Goal: Task Accomplishment & Management: Manage account settings

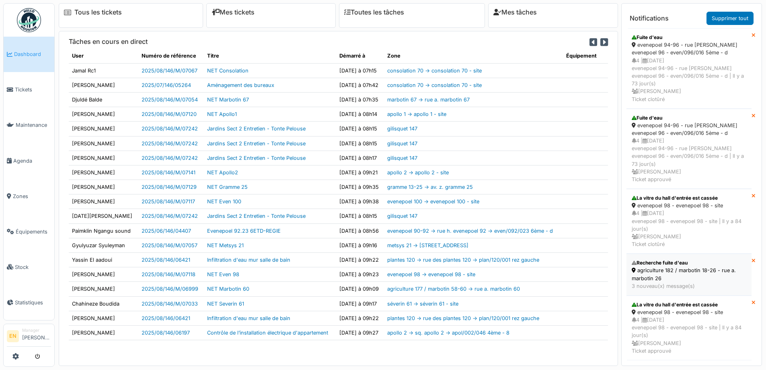
click at [670, 266] on div "agriculture 182 / marbotin 18-26 - rue a. marbotin 26" at bounding box center [689, 273] width 115 height 15
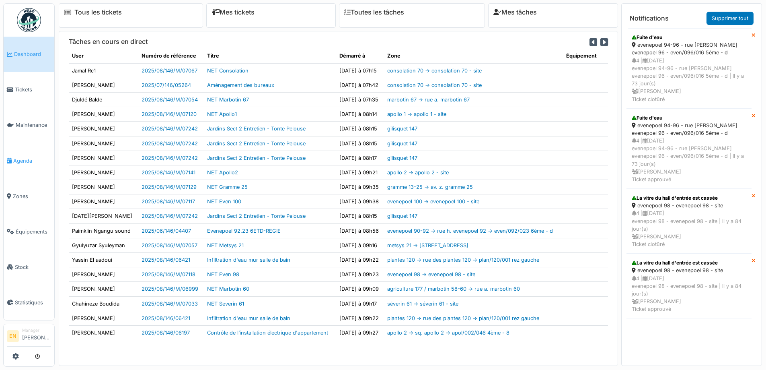
click at [19, 158] on span "Agenda" at bounding box center [32, 161] width 38 height 8
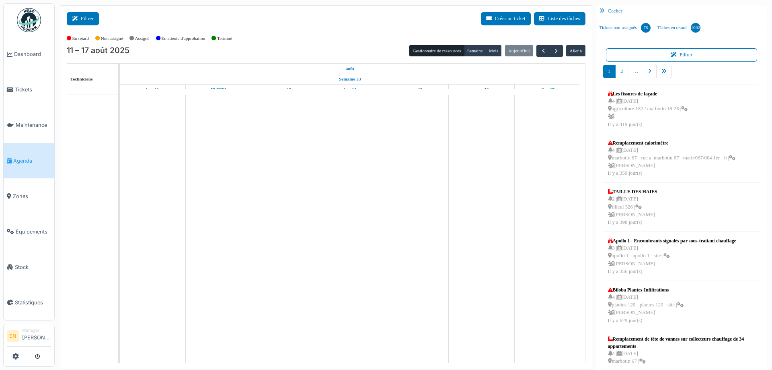
click at [80, 17] on icon at bounding box center [76, 18] width 9 height 5
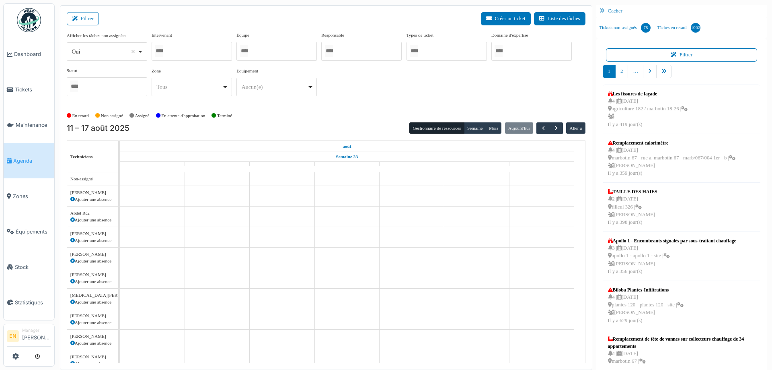
click at [142, 55] on div "Oui Remove item" at bounding box center [107, 52] width 74 height 12
select select "**"
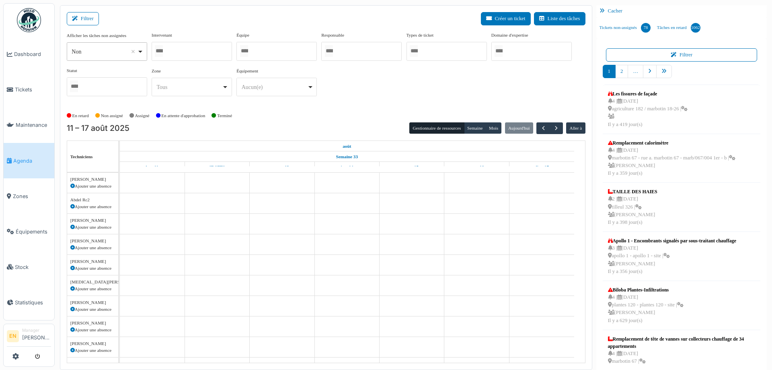
click at [205, 49] on div at bounding box center [192, 51] width 80 height 19
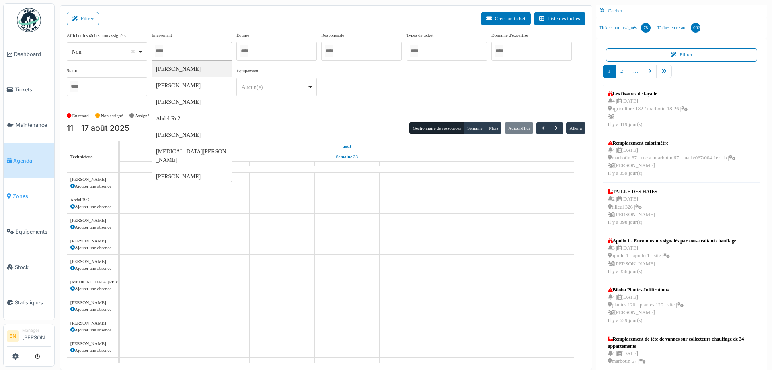
click at [23, 192] on span "Zones" at bounding box center [32, 196] width 38 height 8
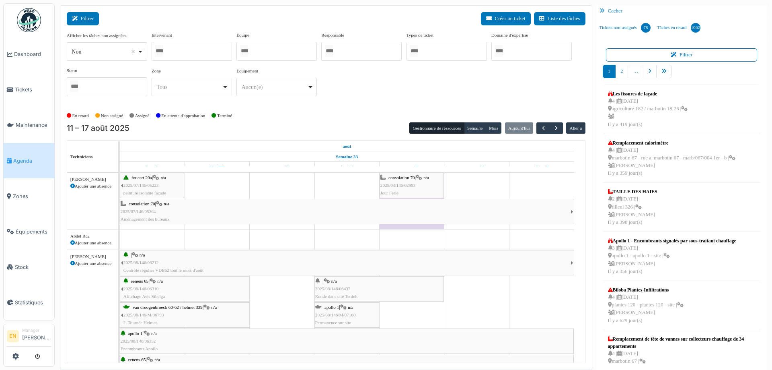
click at [90, 19] on button "Filtrer" at bounding box center [83, 18] width 32 height 13
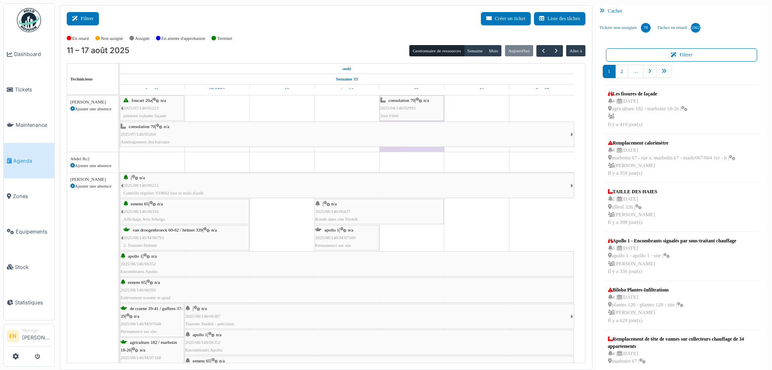
click at [88, 19] on button "Filtrer" at bounding box center [83, 18] width 32 height 13
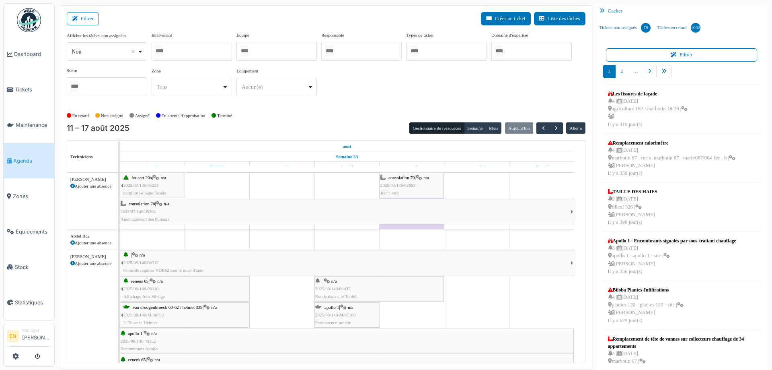
click at [300, 51] on div at bounding box center [276, 51] width 80 height 19
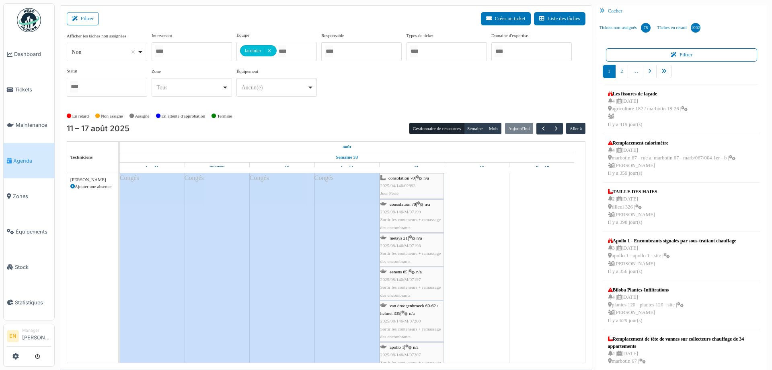
click at [356, 92] on div "Afficher les tâches non assignées *** Non Remove item Oui Non Intervenant Abdel…" at bounding box center [326, 67] width 519 height 71
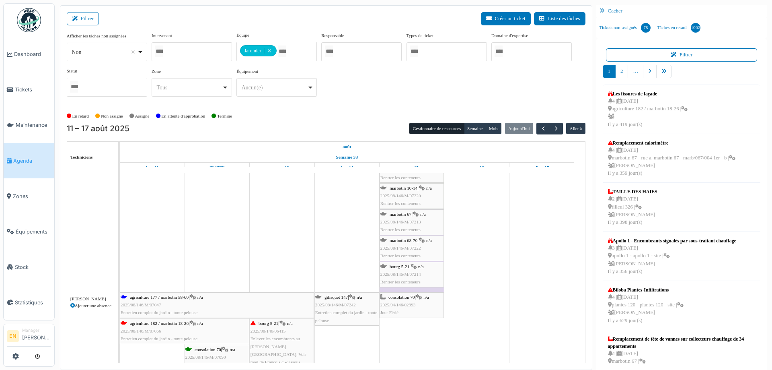
scroll to position [1408, 0]
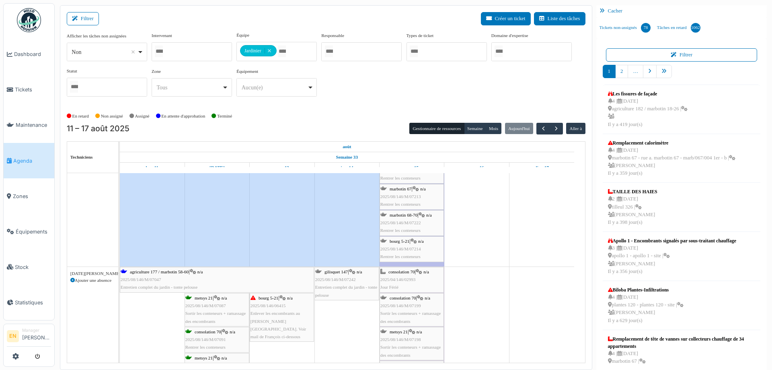
click at [346, 278] on span "2025/08/146/M/07242" at bounding box center [335, 279] width 41 height 5
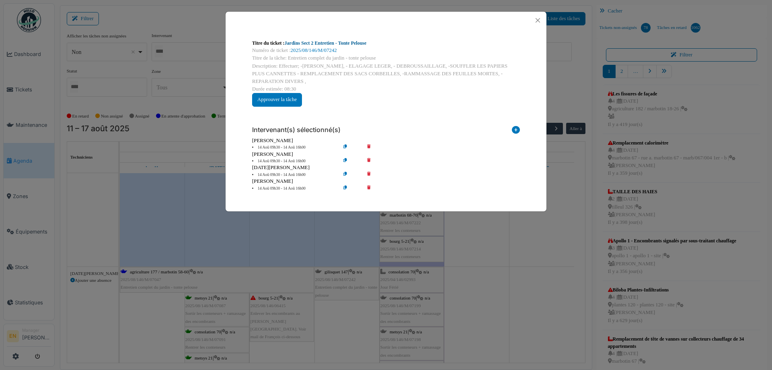
click at [331, 43] on link "Jardins Sect 2 Entretien - Tonte Pelouse" at bounding box center [326, 43] width 82 height 6
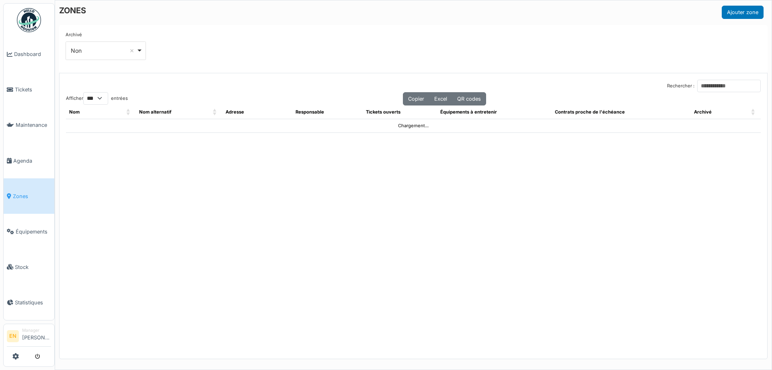
select select "***"
click at [700, 84] on input "Rechercher :" at bounding box center [729, 86] width 64 height 12
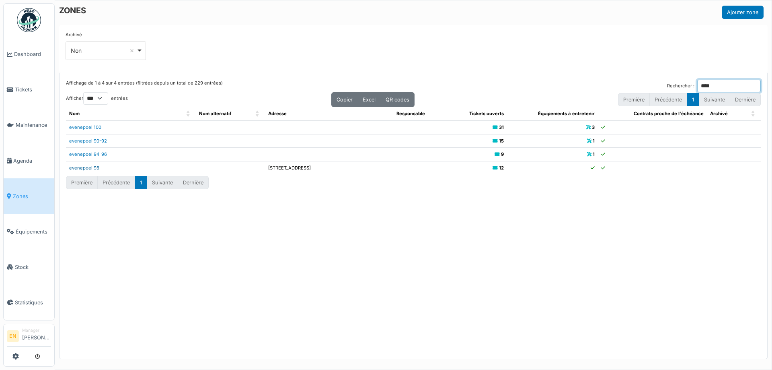
type input "****"
click at [93, 167] on link "evenepoel 98" at bounding box center [84, 168] width 30 height 6
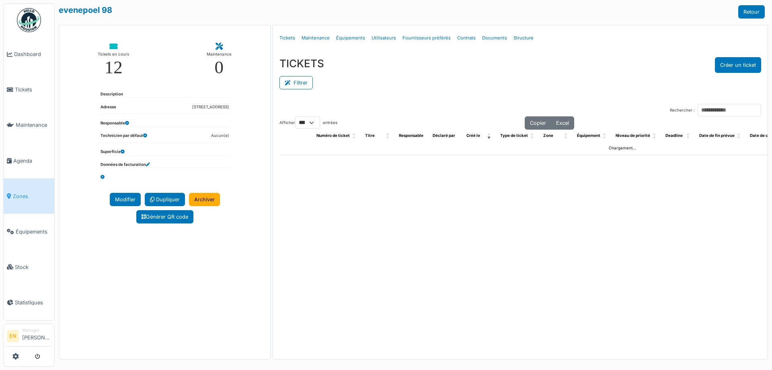
select select "***"
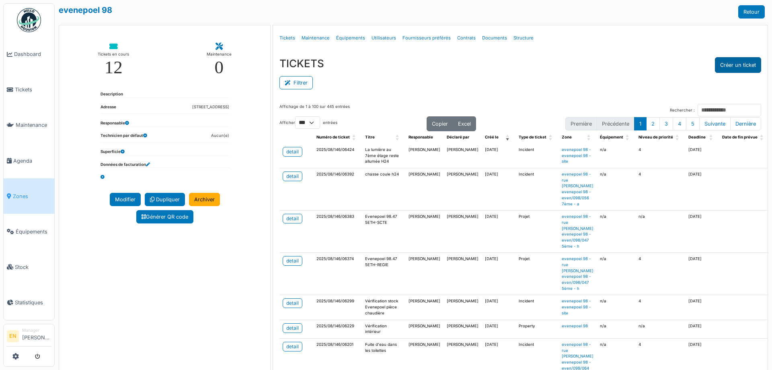
click at [739, 66] on button "Créer un ticket" at bounding box center [738, 65] width 46 height 16
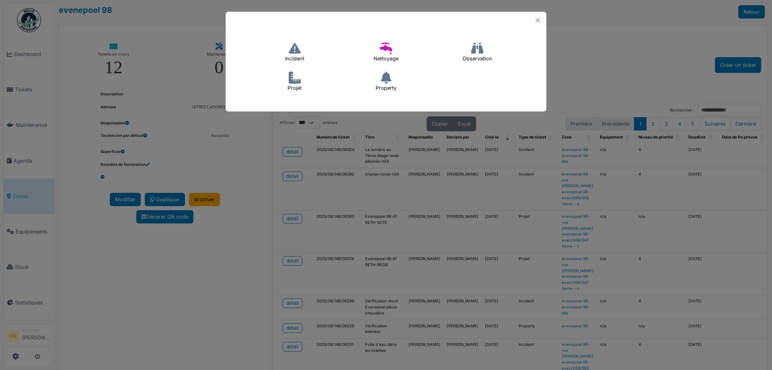
click at [295, 49] on icon at bounding box center [295, 48] width 12 height 12
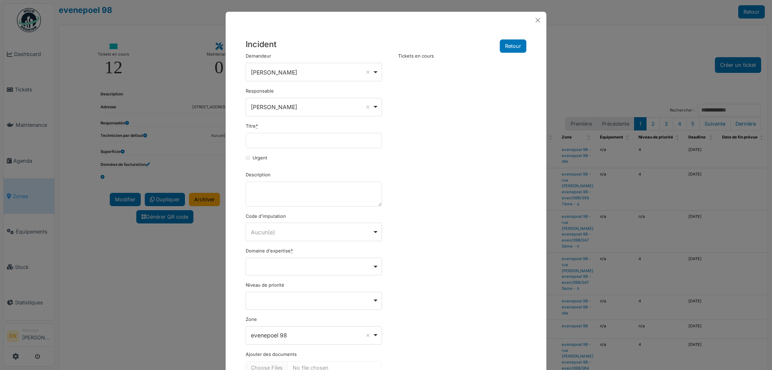
scroll to position [40, 0]
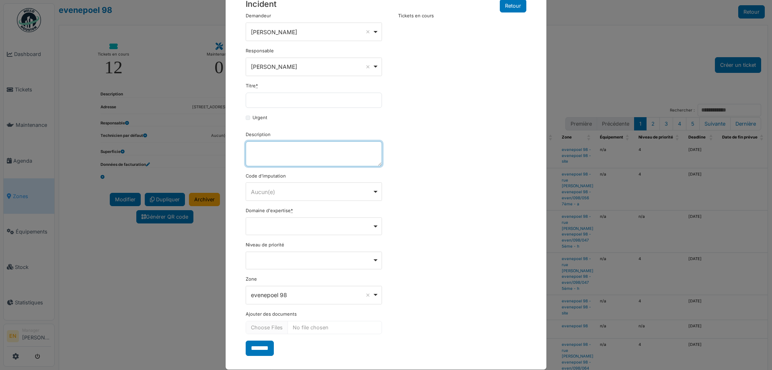
click at [286, 152] on textarea "Description" at bounding box center [314, 153] width 136 height 25
paste textarea "**********"
type textarea "**********"
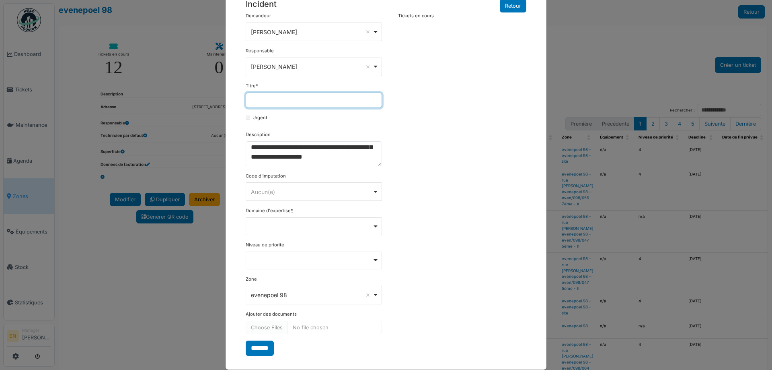
click at [318, 98] on input "Titre *" at bounding box center [314, 100] width 136 height 15
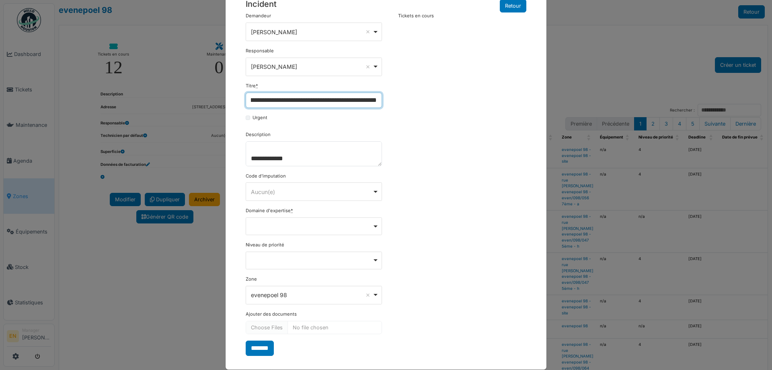
scroll to position [51, 0]
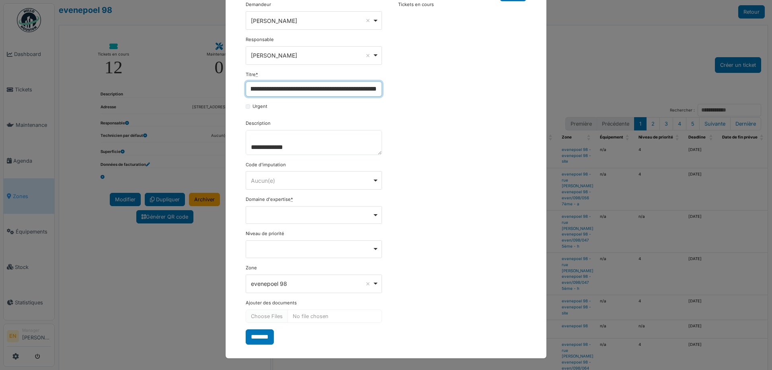
click at [373, 215] on div "Remove item" at bounding box center [314, 214] width 130 height 3
type input "**********"
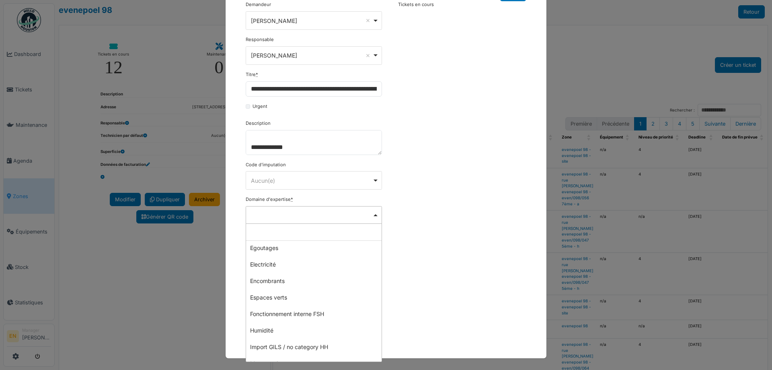
scroll to position [80, 0]
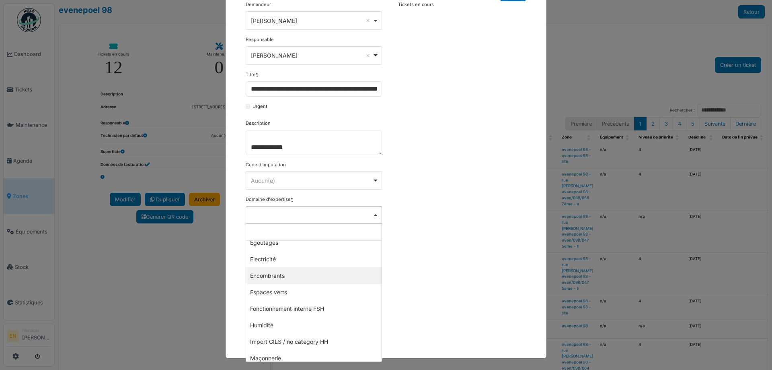
select select "***"
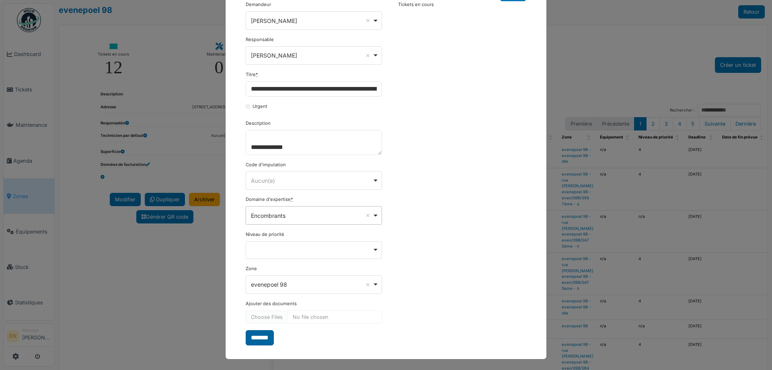
click at [259, 338] on input "*******" at bounding box center [260, 337] width 28 height 15
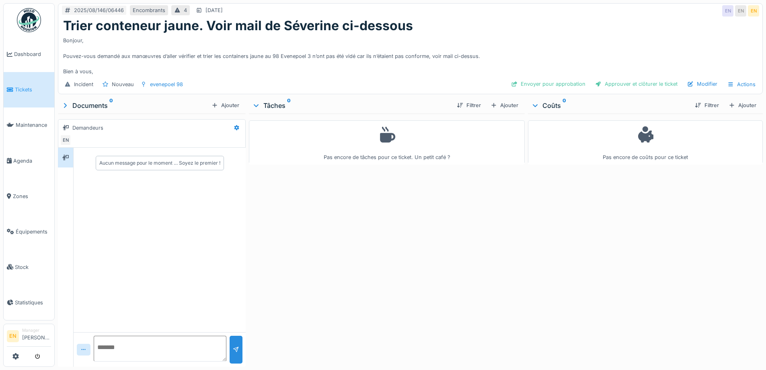
click at [370, 284] on div "Pas encore de tâches pour ce ticket. Un petit café ?" at bounding box center [387, 238] width 276 height 250
click at [506, 105] on div "Ajouter" at bounding box center [504, 105] width 34 height 11
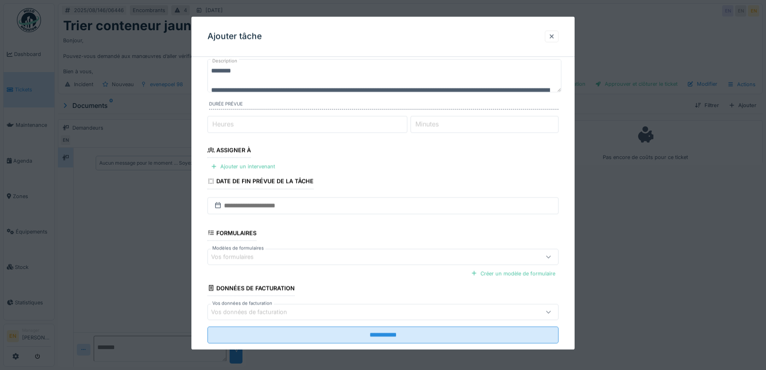
scroll to position [66, 0]
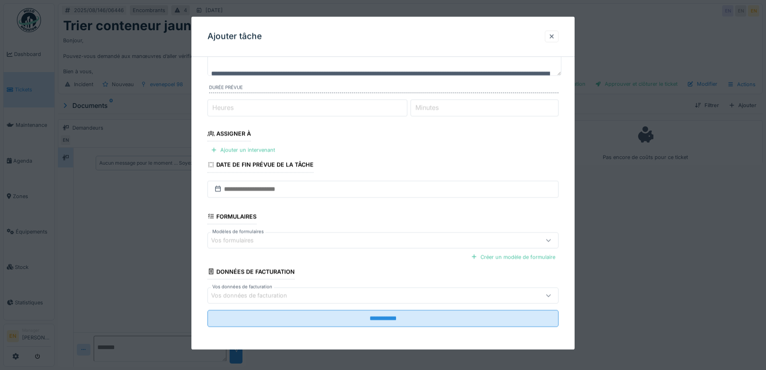
type input "*"
click at [407, 105] on input "*" at bounding box center [308, 107] width 200 height 17
click at [273, 148] on div "Ajouter un intervenant" at bounding box center [243, 150] width 71 height 11
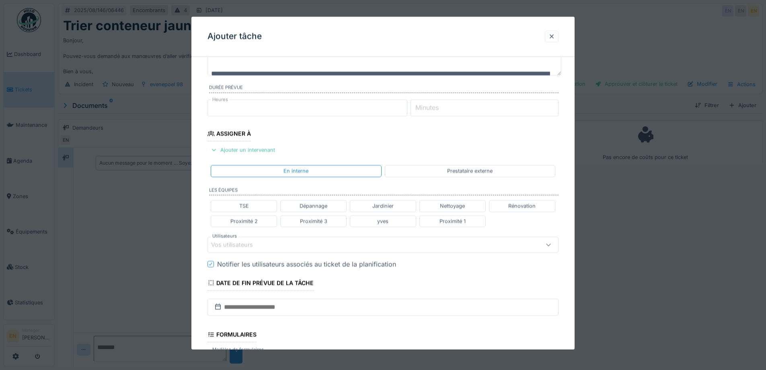
click at [285, 244] on div "Vos utilisateurs" at bounding box center [362, 244] width 303 height 9
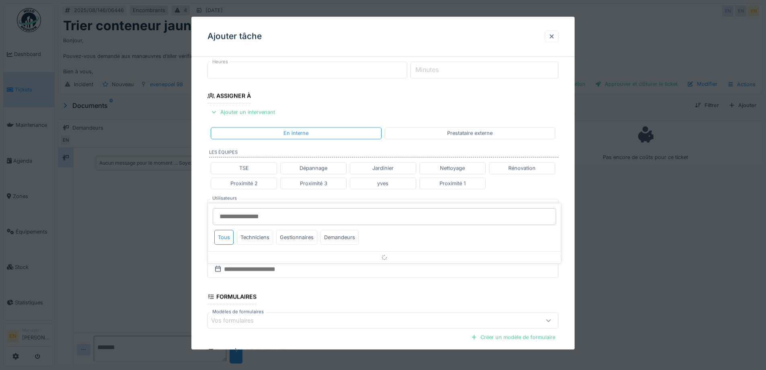
scroll to position [127, 0]
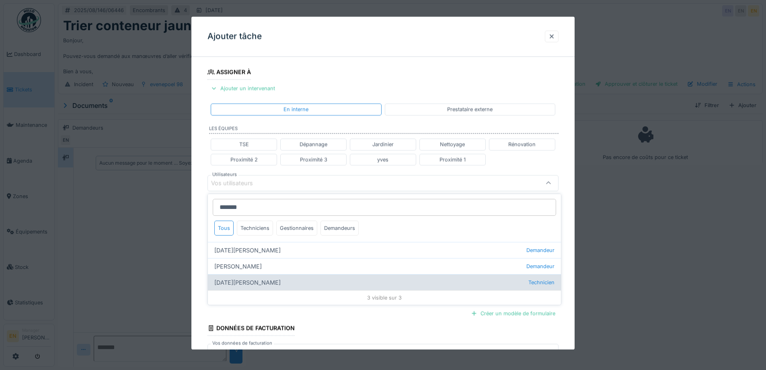
type input "*******"
click at [253, 282] on div "Ramazan Eryoruk Technicien" at bounding box center [384, 282] width 353 height 16
type input "*****"
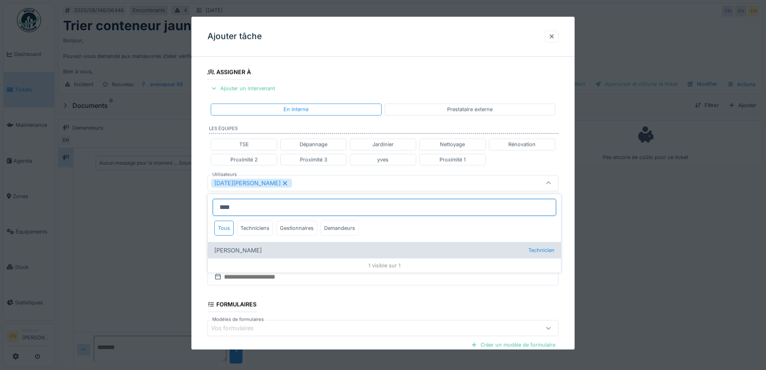
type input "****"
click at [241, 248] on div "Rufat Azizi Technicien" at bounding box center [384, 250] width 353 height 16
type input "**********"
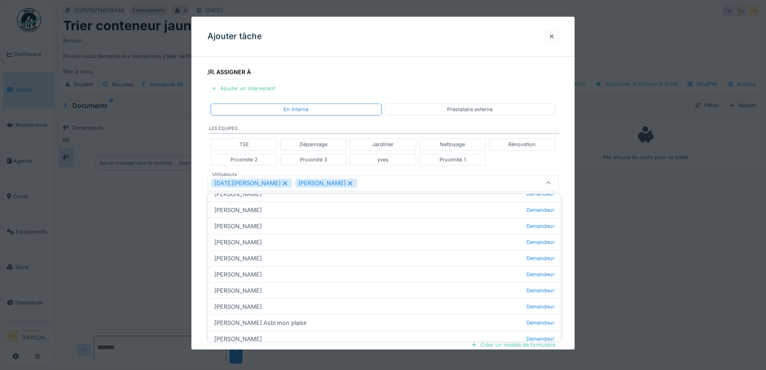
scroll to position [156, 0]
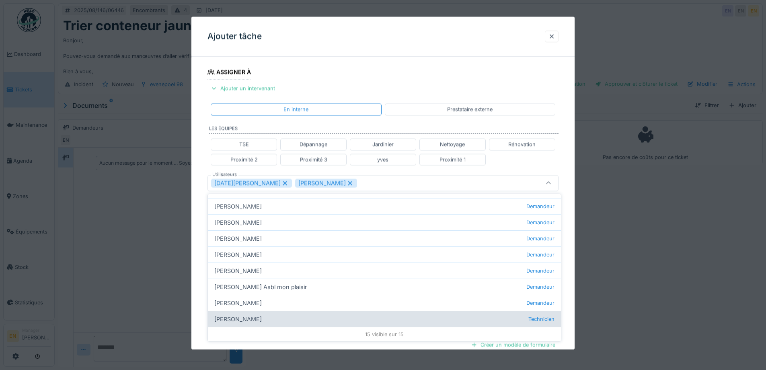
type input "****"
click at [237, 321] on div "Marin Mony Technicien" at bounding box center [384, 319] width 353 height 16
type input "**********"
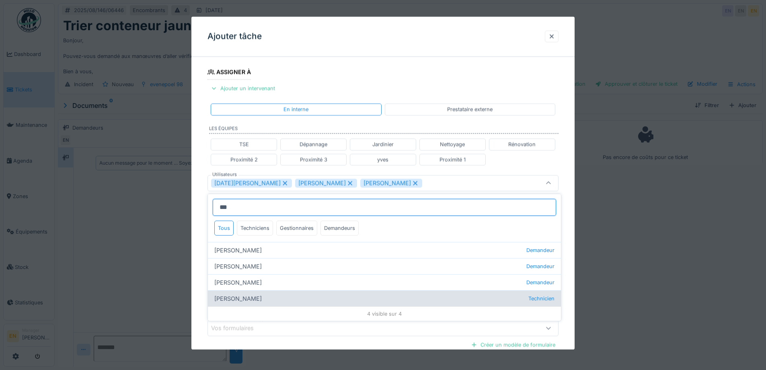
type input "***"
click at [235, 296] on div "Igor Leblond Technicien" at bounding box center [384, 298] width 353 height 16
type input "**********"
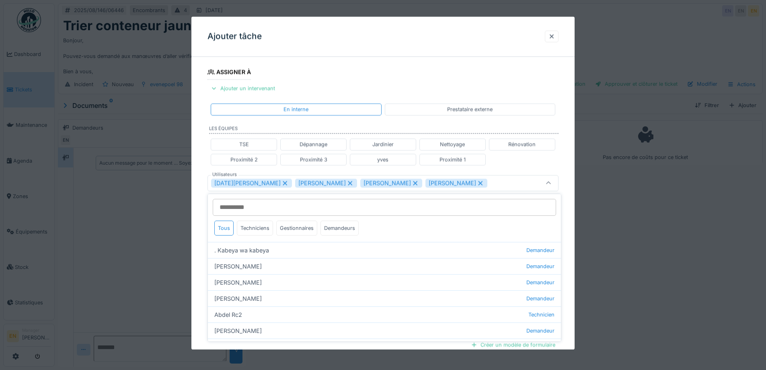
click at [567, 257] on div "**********" at bounding box center [382, 186] width 383 height 501
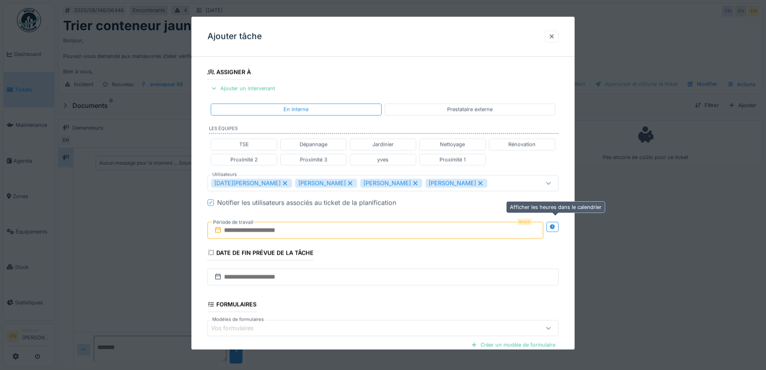
click at [553, 227] on icon at bounding box center [552, 226] width 5 height 5
click at [307, 227] on input "text" at bounding box center [289, 230] width 162 height 17
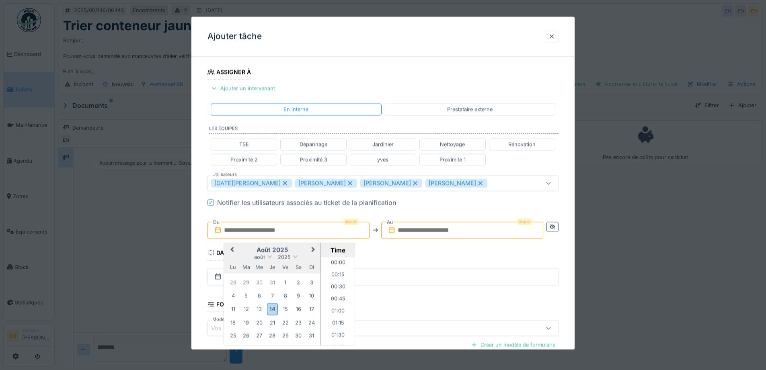
scroll to position [433, 0]
click at [275, 309] on div "14" at bounding box center [272, 309] width 11 height 12
click at [333, 271] on li "10:00" at bounding box center [338, 273] width 34 height 12
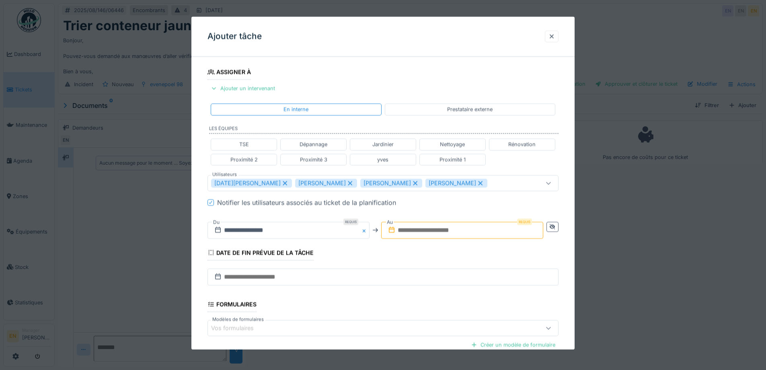
click at [463, 227] on input "text" at bounding box center [462, 230] width 162 height 17
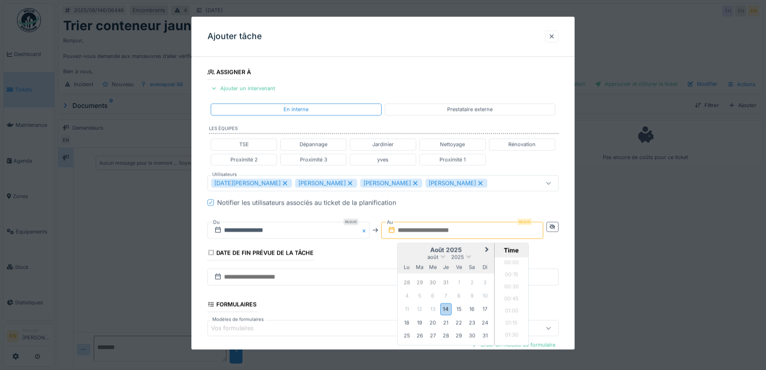
scroll to position [433, 0]
click at [448, 308] on div "14" at bounding box center [445, 309] width 11 height 12
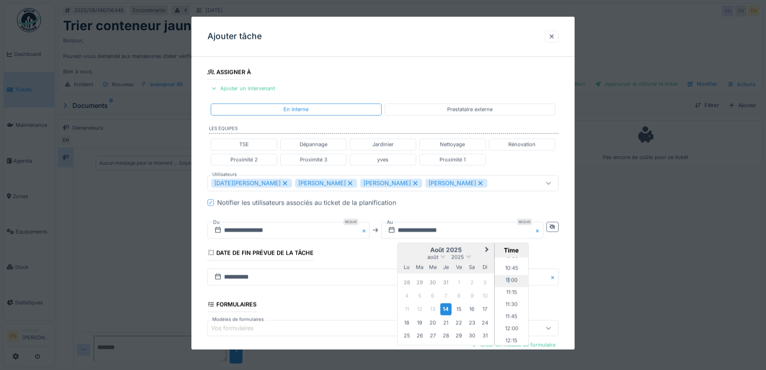
click at [508, 281] on li "11:00" at bounding box center [512, 281] width 34 height 12
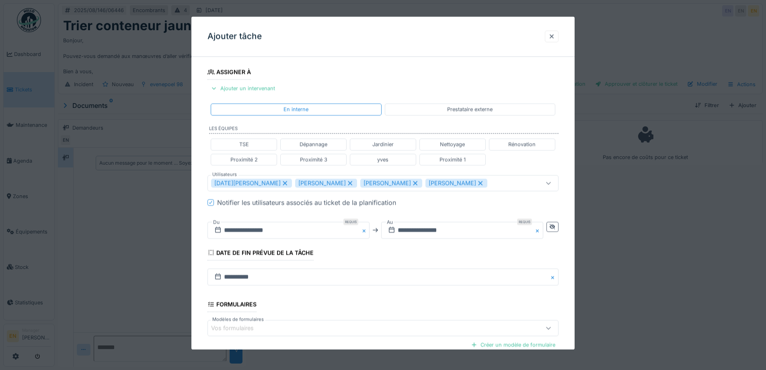
click at [567, 258] on div "**********" at bounding box center [382, 186] width 383 height 501
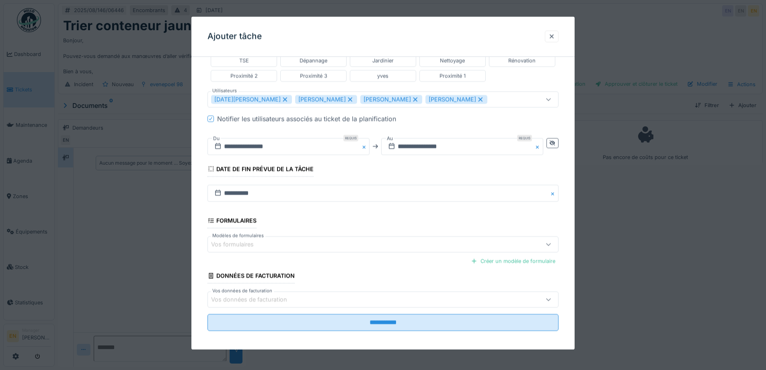
scroll to position [215, 0]
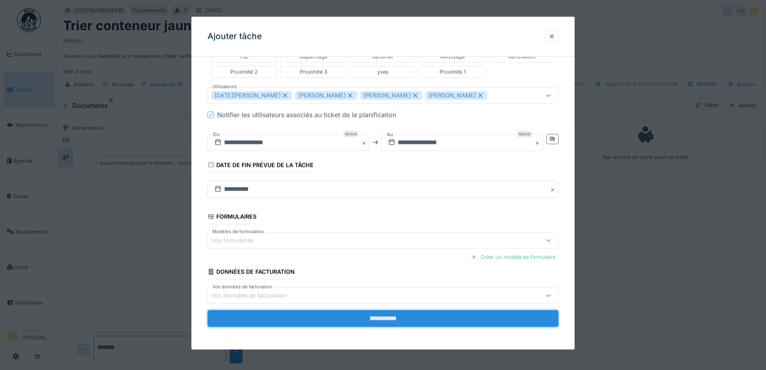
click at [377, 317] on input "**********" at bounding box center [383, 318] width 351 height 17
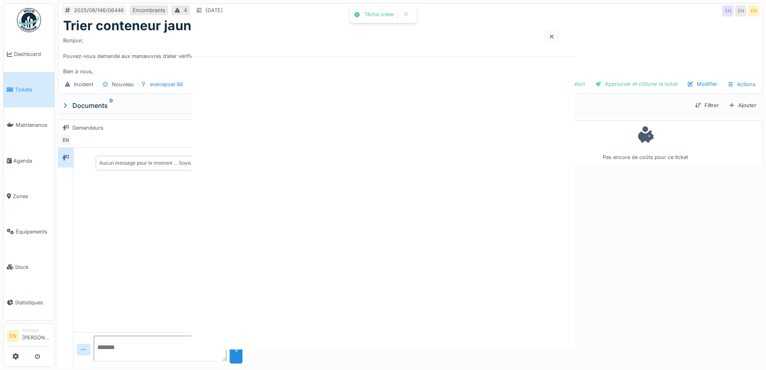
scroll to position [0, 0]
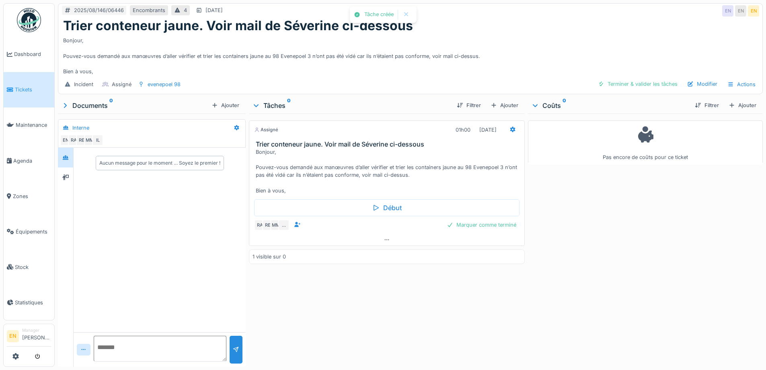
click at [381, 313] on div "Assigné 01h00 14/08/2025 Trier conteneur jaune. Voir mail de Séverine ci-dessou…" at bounding box center [387, 238] width 276 height 250
click at [379, 314] on div "Assigné 01h00 14/08/2025 Trier conteneur jaune. Voir mail de Séverine ci-dessou…" at bounding box center [387, 238] width 276 height 250
drag, startPoint x: 307, startPoint y: 301, endPoint x: 309, endPoint y: 296, distance: 6.0
click at [310, 302] on div "Assigné 01h00 14/08/2025 Trier conteneur jaune. Voir mail de Séverine ci-dessou…" at bounding box center [387, 238] width 276 height 250
click at [644, 247] on div "Pas encore de coûts pour ce ticket" at bounding box center [645, 238] width 235 height 250
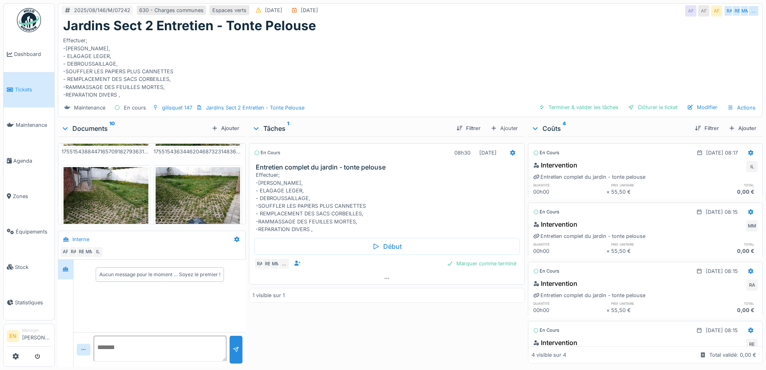
scroll to position [381, 0]
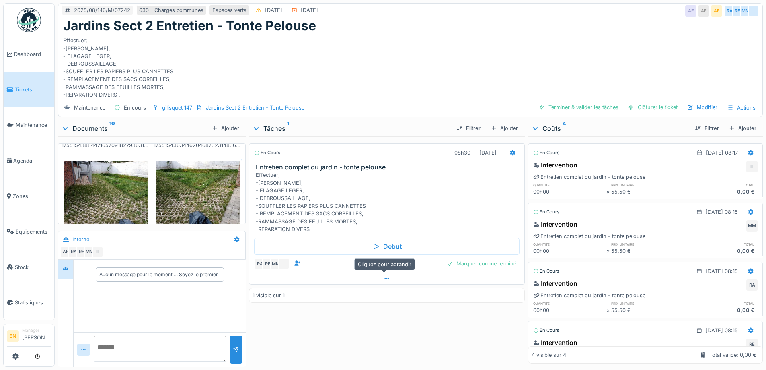
click at [384, 279] on icon at bounding box center [387, 278] width 6 height 5
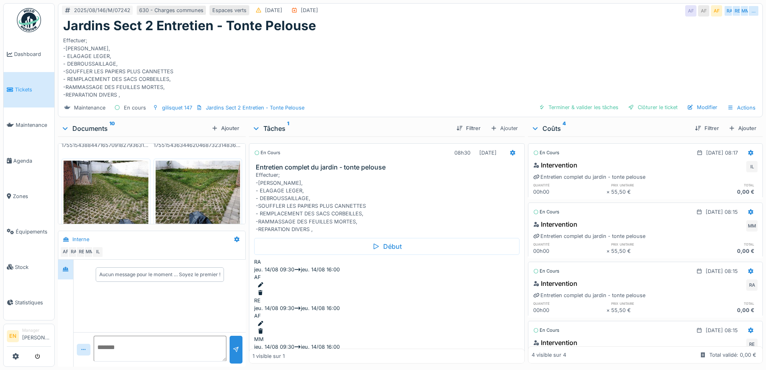
click at [457, 41] on div "Effectuer; -[PERSON_NAME], - ELAGAGE LEGER, - DEBROUSSAILLAGE, -SOUFFLER LES PA…" at bounding box center [410, 65] width 695 height 65
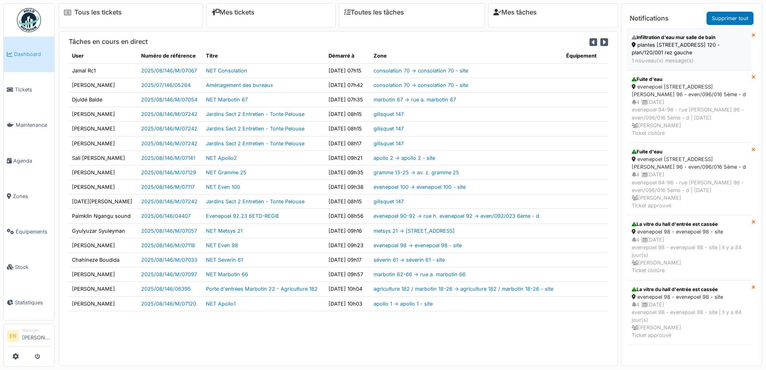
click at [662, 41] on div "plantes [STREET_ADDRESS] 120 - plan/120/001 rez gauche" at bounding box center [689, 48] width 115 height 15
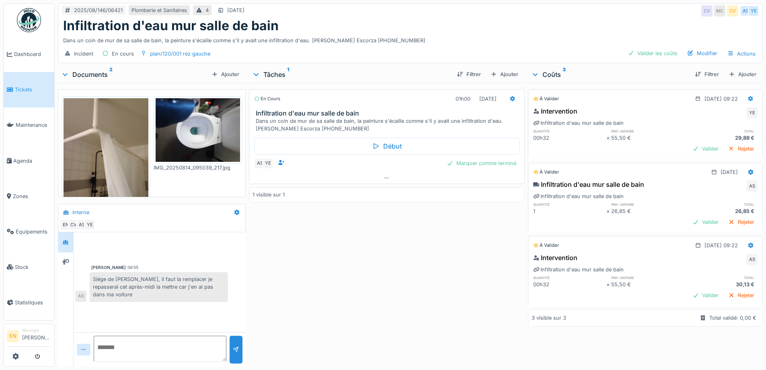
click at [182, 142] on img at bounding box center [198, 130] width 85 height 64
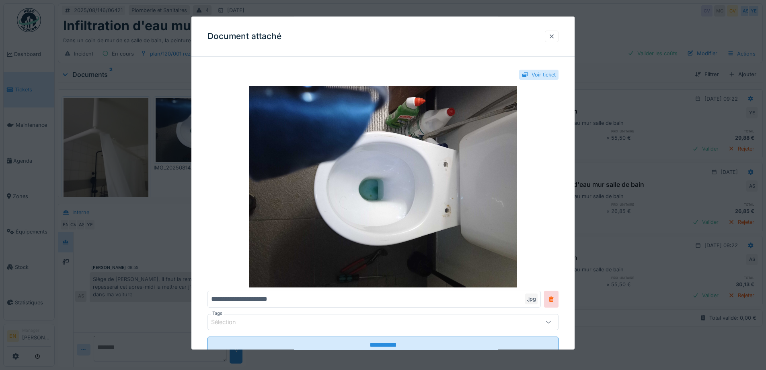
click at [552, 37] on div at bounding box center [552, 37] width 6 height 8
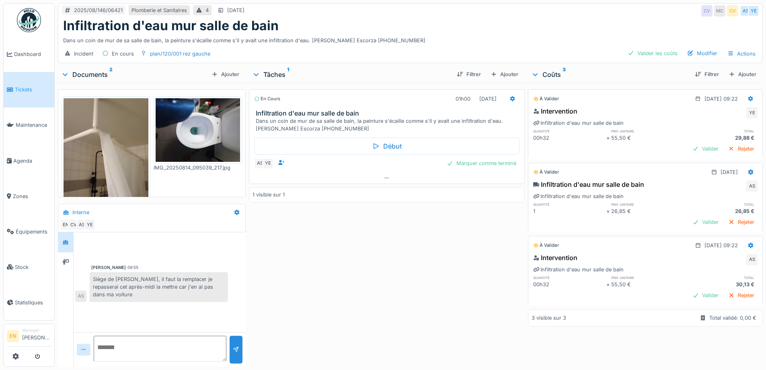
scroll to position [25, 0]
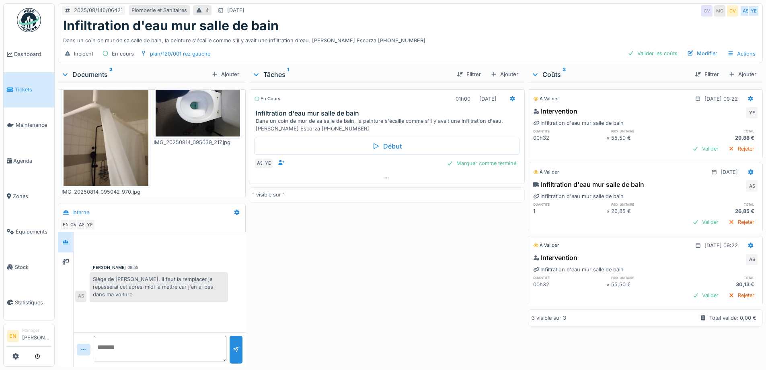
click at [116, 152] on img at bounding box center [106, 129] width 85 height 113
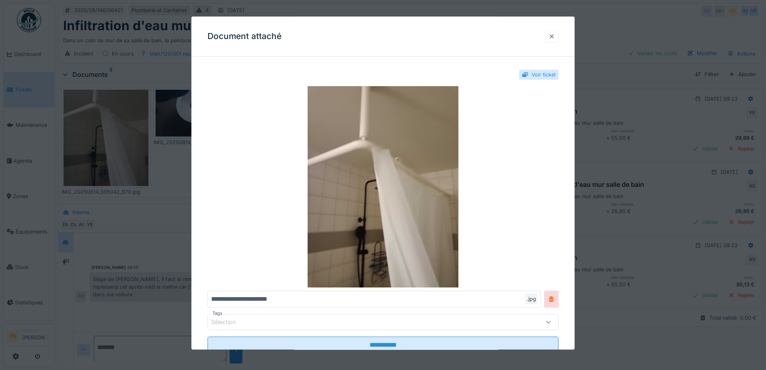
click at [555, 39] on div at bounding box center [552, 37] width 6 height 8
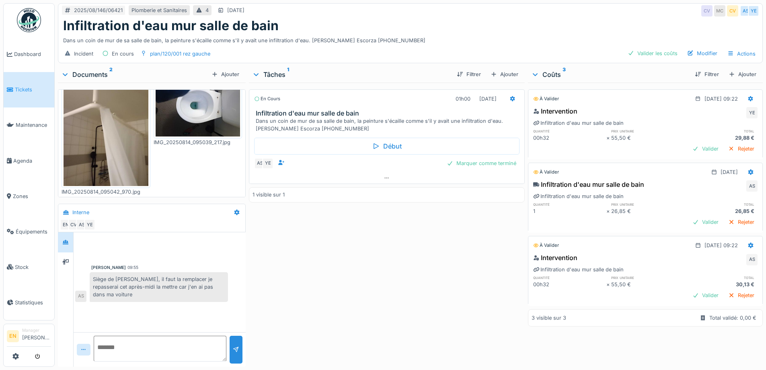
click at [340, 298] on div "En cours 01h00 [DATE] Infiltration d'eau mur salle de bain Dans un coin de mur …" at bounding box center [387, 222] width 276 height 281
click at [93, 142] on img at bounding box center [106, 129] width 85 height 113
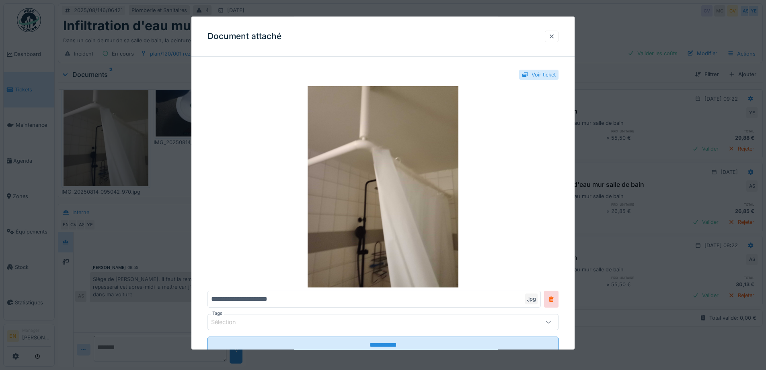
click at [558, 39] on div at bounding box center [552, 37] width 14 height 12
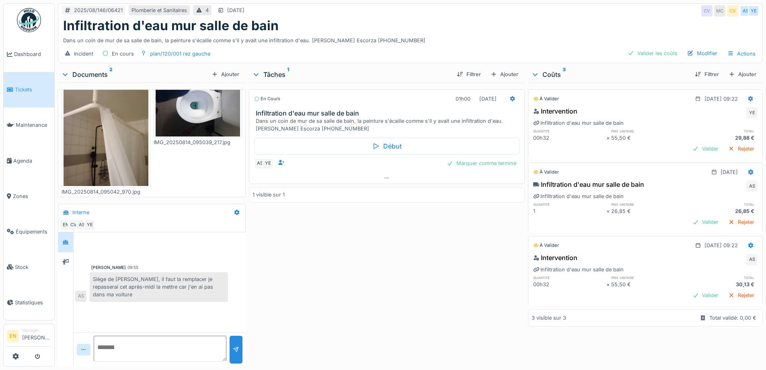
click at [29, 26] on img at bounding box center [29, 20] width 24 height 24
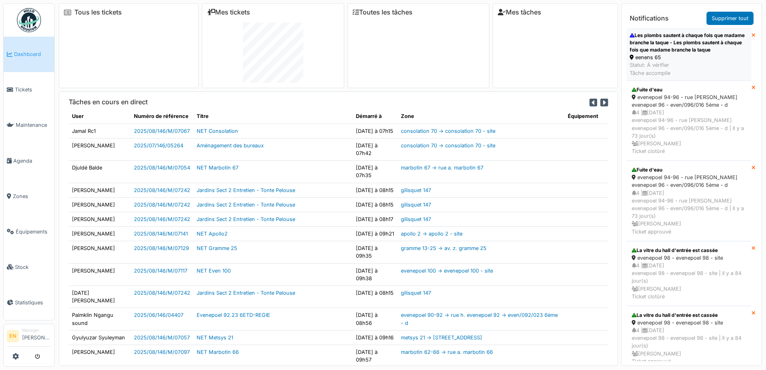
click at [670, 46] on div "Les plombs sautent à chaque fois que madame branche la taque - Les plombs saute…" at bounding box center [689, 43] width 119 height 22
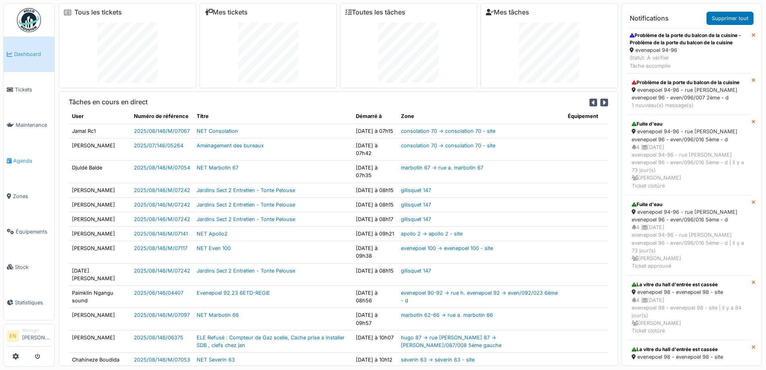
click at [25, 158] on span "Agenda" at bounding box center [32, 161] width 38 height 8
click at [26, 193] on span "Zones" at bounding box center [32, 196] width 38 height 8
click at [23, 192] on span "Zones" at bounding box center [32, 196] width 38 height 8
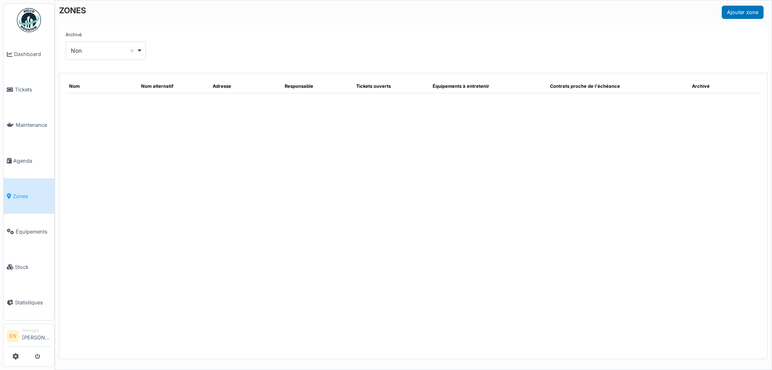
select select "***"
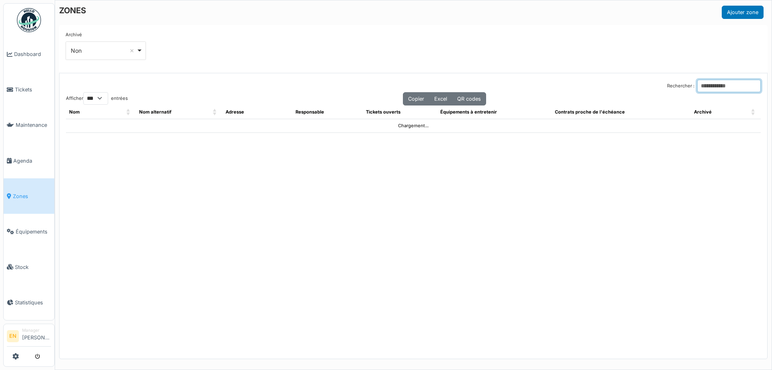
click at [714, 84] on input "Rechercher :" at bounding box center [729, 86] width 64 height 12
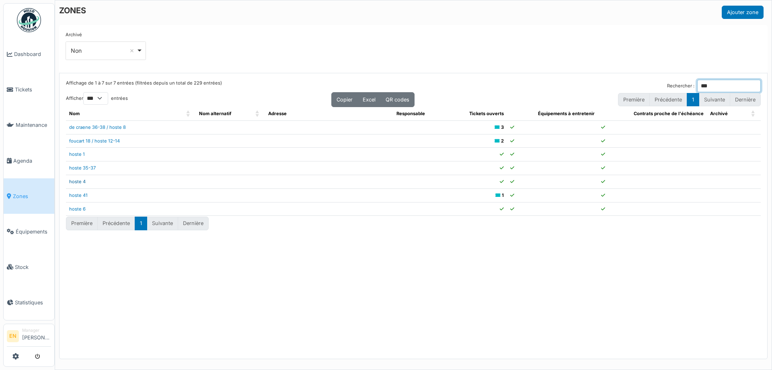
type input "***"
click at [76, 184] on link "hoste 4" at bounding box center [77, 182] width 16 height 6
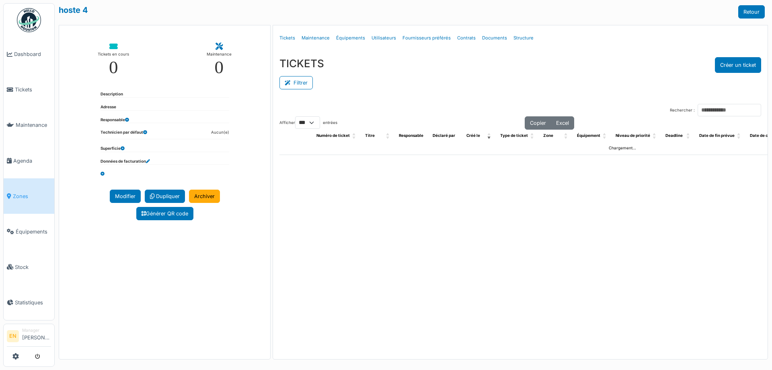
select select "***"
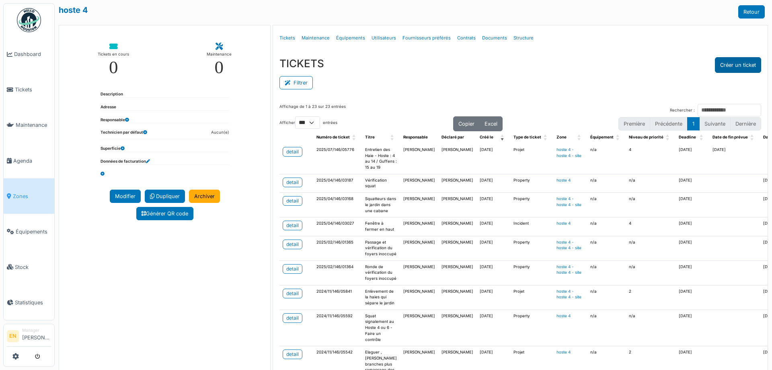
click at [725, 68] on button "Créer un ticket" at bounding box center [738, 65] width 46 height 16
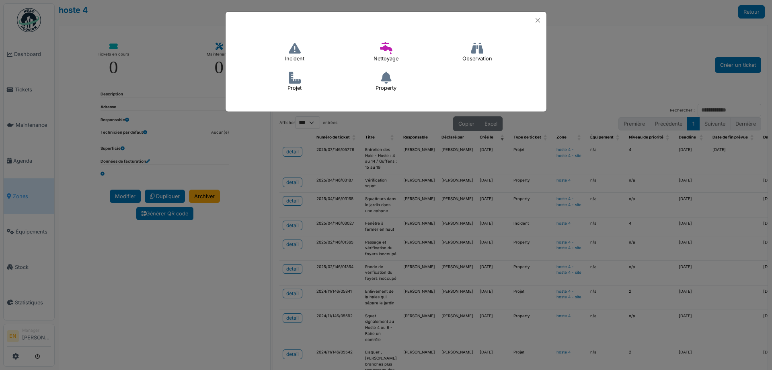
click at [299, 57] on h4 "Incident" at bounding box center [295, 52] width 30 height 26
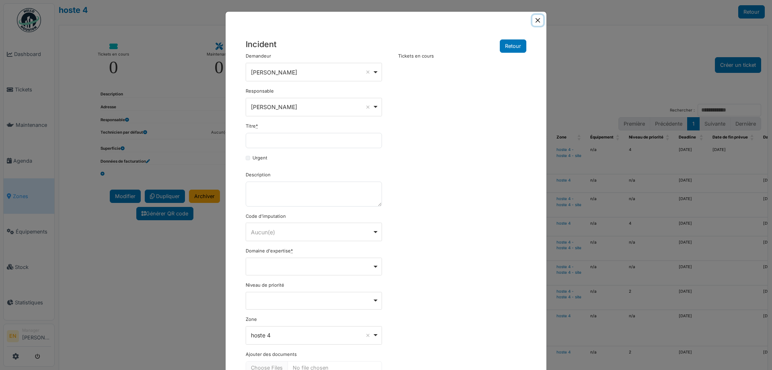
click at [534, 19] on button "Close" at bounding box center [538, 20] width 11 height 11
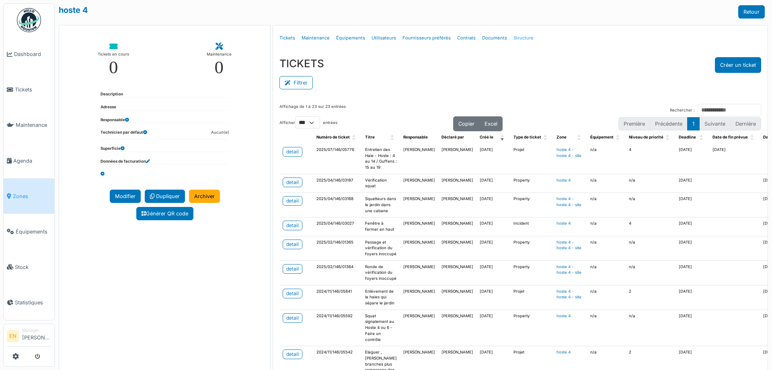
click at [518, 35] on link "Structure" at bounding box center [523, 38] width 27 height 19
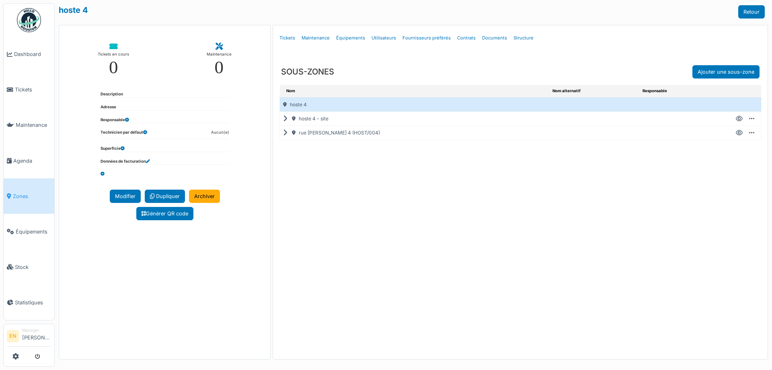
click at [286, 133] on icon at bounding box center [287, 133] width 8 height 0
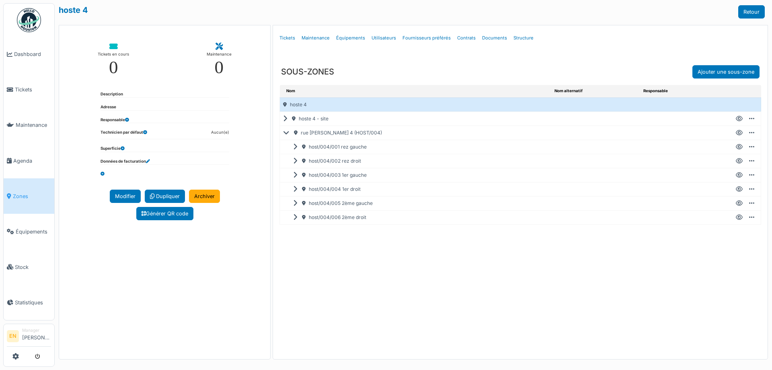
click at [297, 161] on icon at bounding box center [297, 161] width 8 height 0
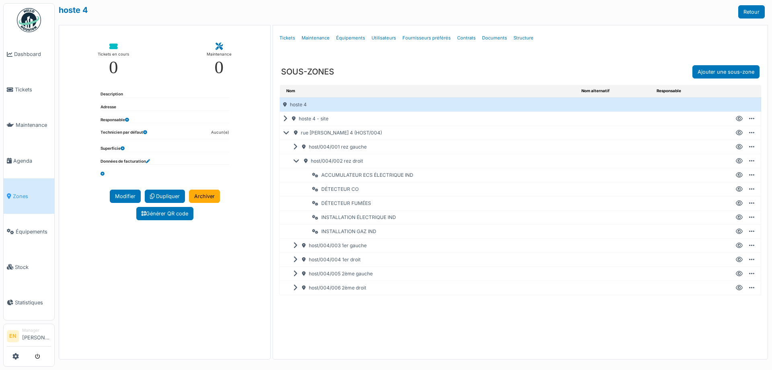
click at [295, 161] on icon at bounding box center [298, 161] width 10 height 0
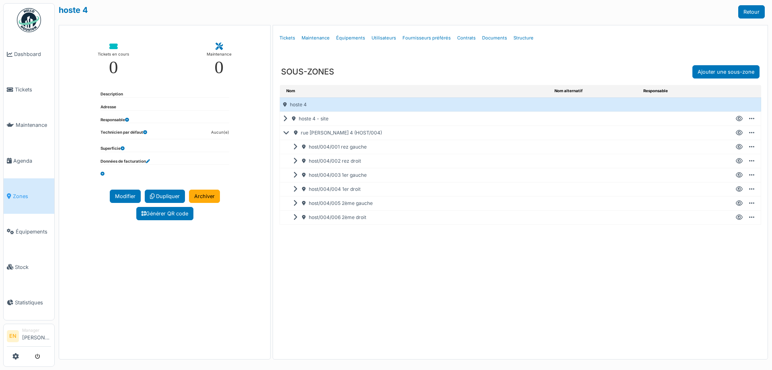
click at [328, 161] on div "host/004/002 rez droit" at bounding box center [420, 161] width 261 height 14
click at [741, 161] on icon at bounding box center [739, 161] width 7 height 0
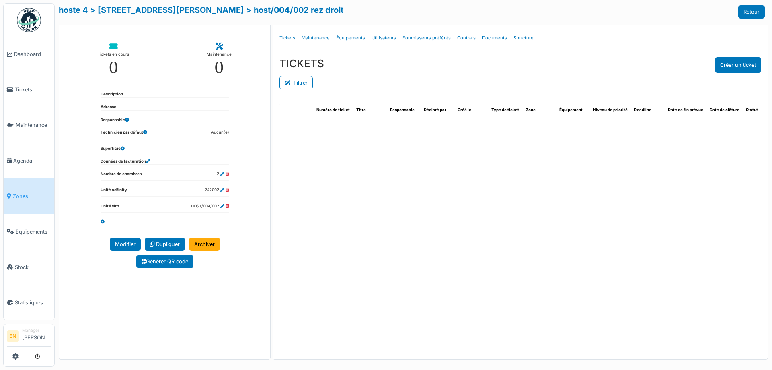
select select "***"
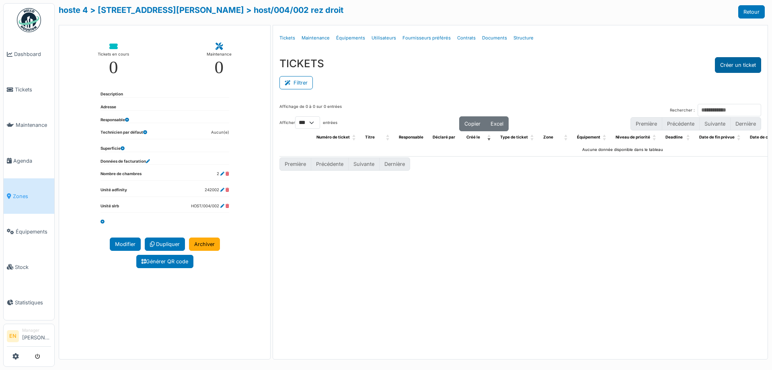
click at [727, 66] on button "Créer un ticket" at bounding box center [738, 65] width 46 height 16
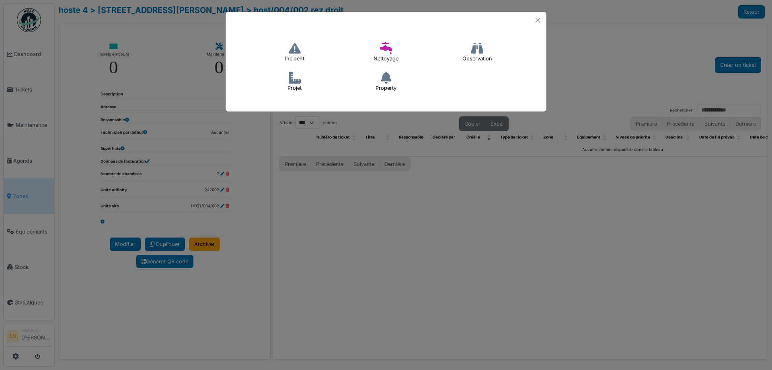
click at [295, 53] on icon at bounding box center [295, 48] width 12 height 12
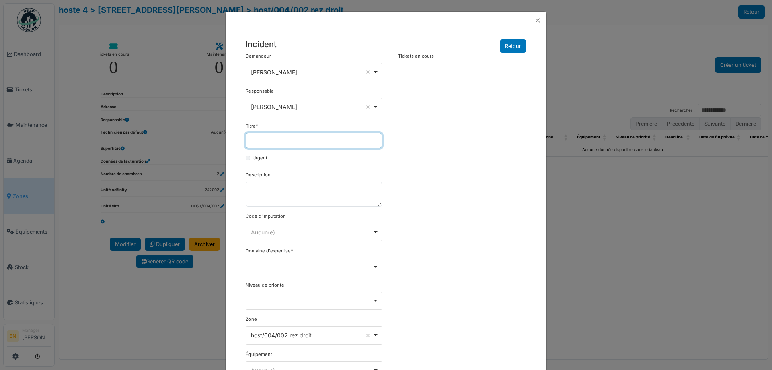
click at [289, 140] on input "Titre *" at bounding box center [314, 140] width 136 height 15
type input "*"
drag, startPoint x: 326, startPoint y: 136, endPoint x: 218, endPoint y: 134, distance: 108.2
click at [218, 134] on div "**********" at bounding box center [386, 185] width 772 height 370
type input "**********"
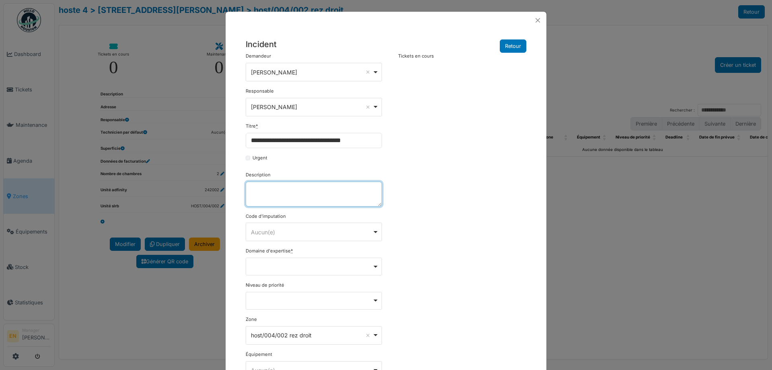
click at [286, 191] on textarea "Description" at bounding box center [314, 193] width 136 height 25
paste textarea "**********"
click at [286, 193] on textarea "**********" at bounding box center [314, 193] width 136 height 25
click at [290, 190] on textarea "**********" at bounding box center [314, 193] width 136 height 25
click at [286, 191] on textarea "**********" at bounding box center [314, 193] width 136 height 25
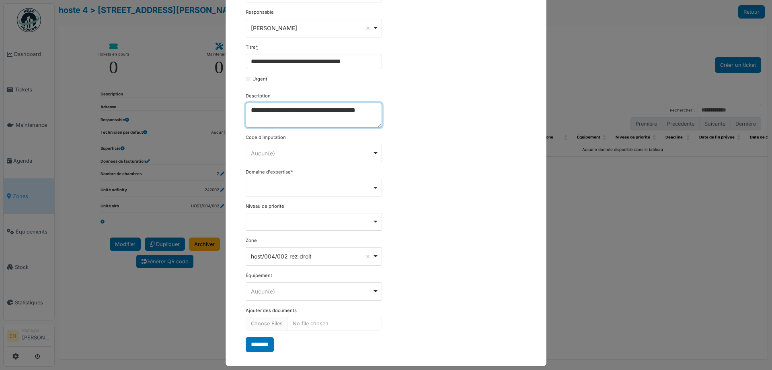
scroll to position [86, 0]
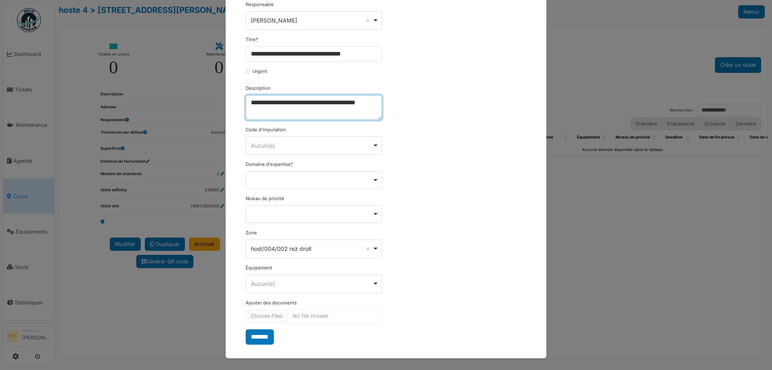
click at [369, 183] on div "Remove item" at bounding box center [314, 180] width 136 height 18
type textarea "**********"
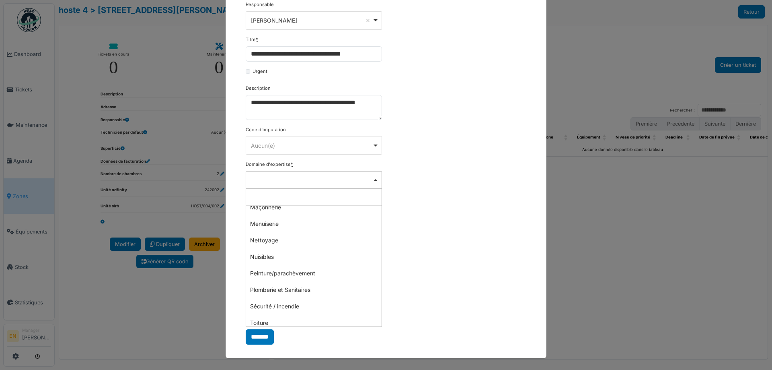
scroll to position [201, 0]
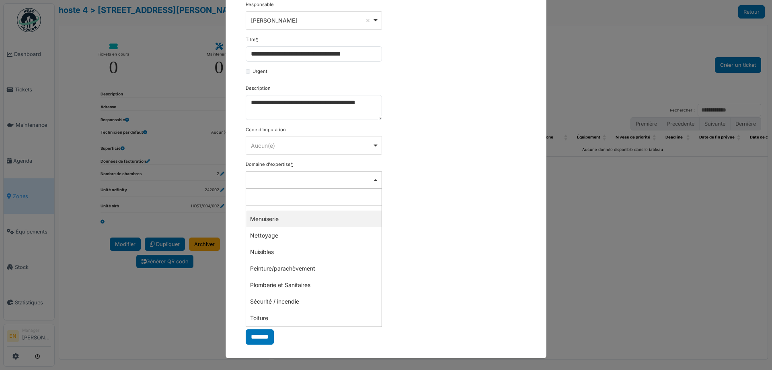
select select "***"
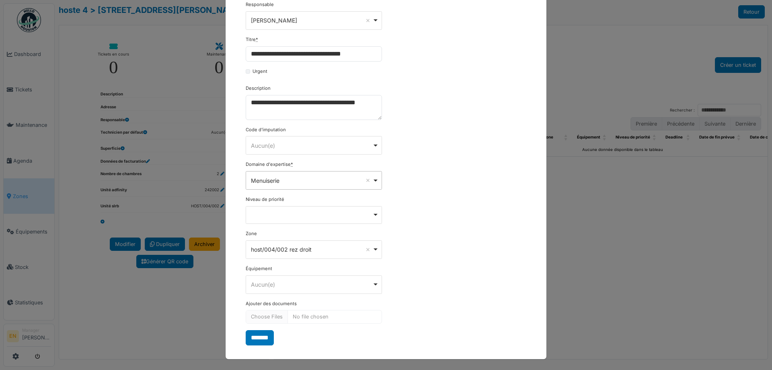
scroll to position [87, 0]
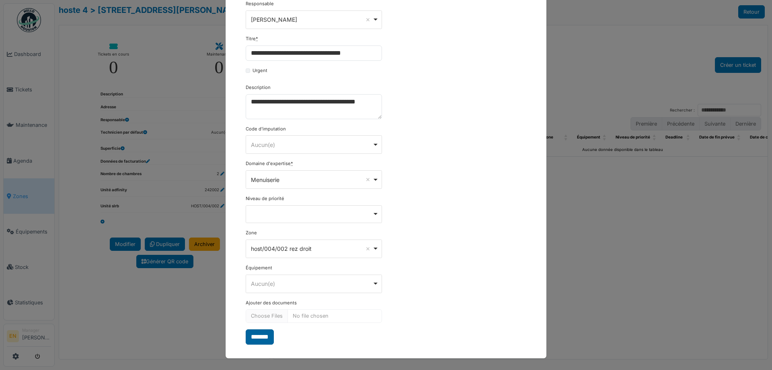
click at [257, 339] on input "*******" at bounding box center [260, 336] width 28 height 15
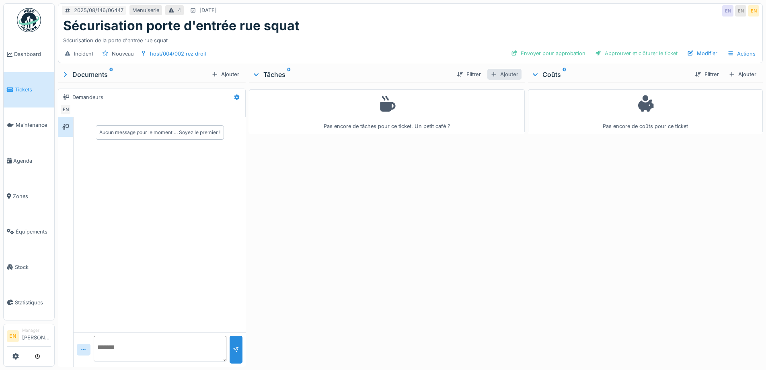
click at [502, 263] on div "Ajouter" at bounding box center [485, 267] width 34 height 9
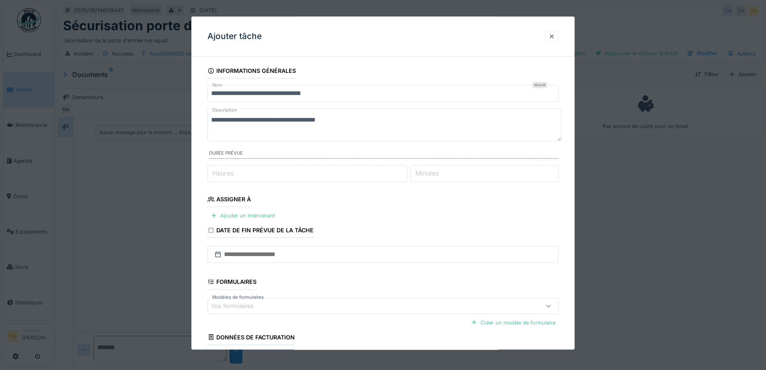
type input "*"
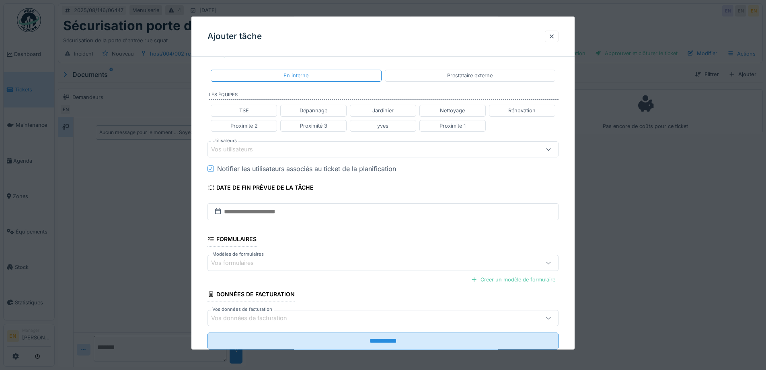
click at [288, 356] on div "Vos utilisateurs" at bounding box center [371, 364] width 306 height 16
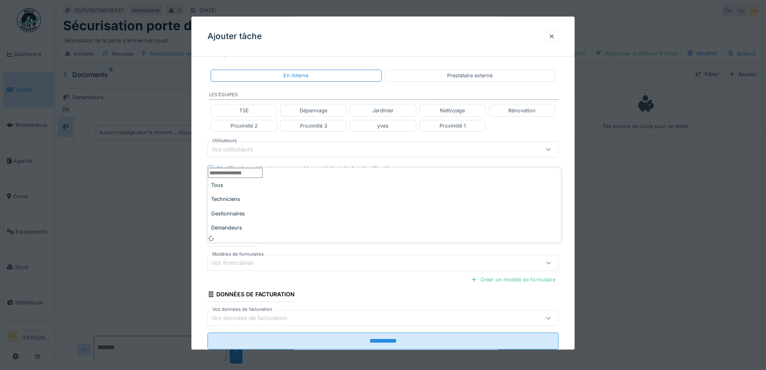
scroll to position [127, 0]
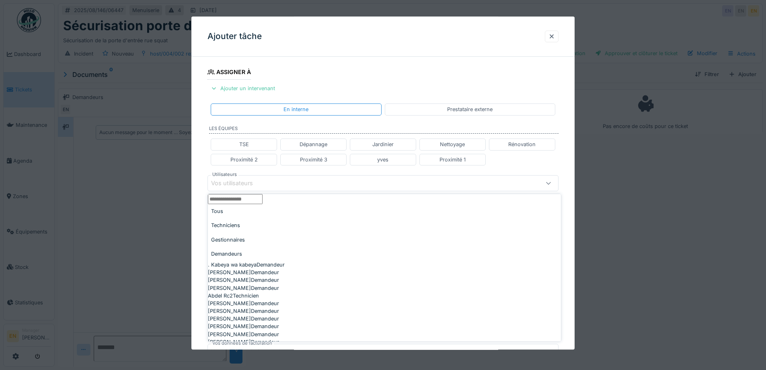
click at [265, 203] on input "Utilisateurs" at bounding box center [236, 199] width 57 height 8
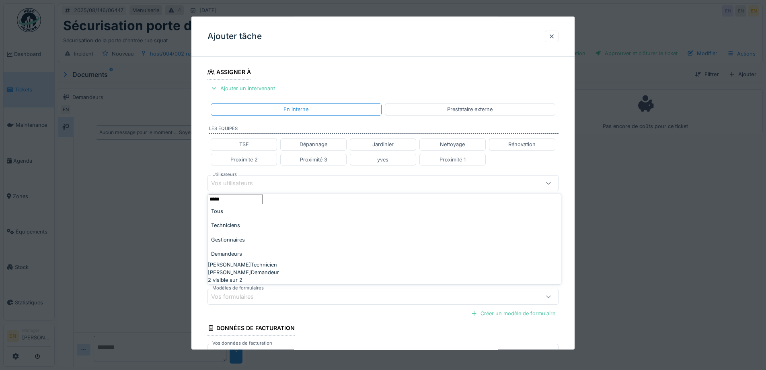
type input "*****"
click at [255, 261] on div "Charef Lahmar Technicien" at bounding box center [385, 265] width 354 height 8
type input "****"
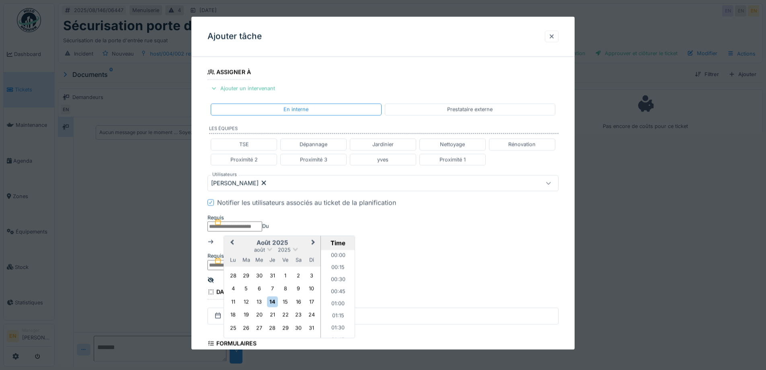
scroll to position [469, 0]
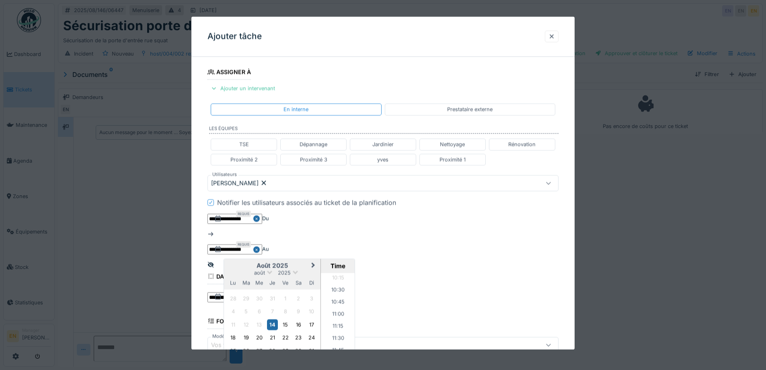
scroll to position [509, 0]
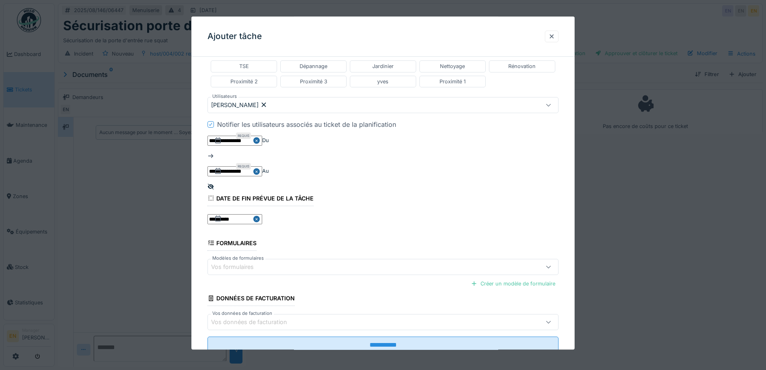
scroll to position [215, 0]
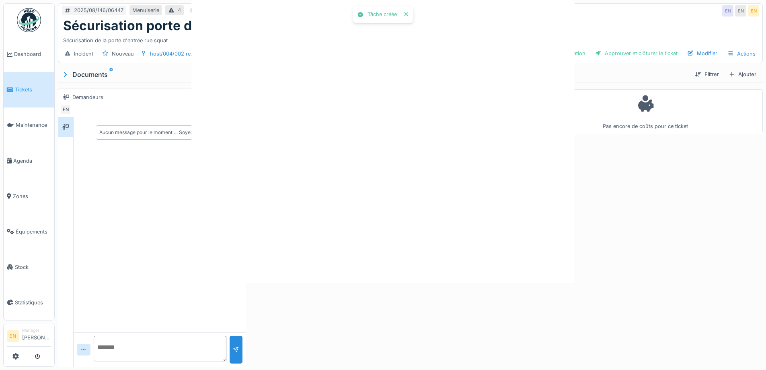
scroll to position [0, 0]
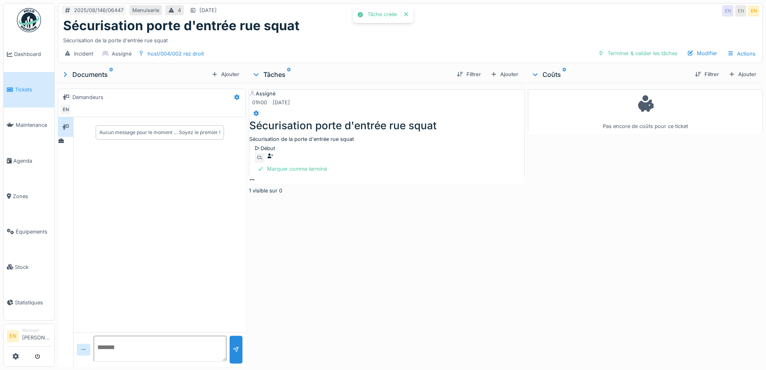
drag, startPoint x: 430, startPoint y: 279, endPoint x: 454, endPoint y: 257, distance: 32.8
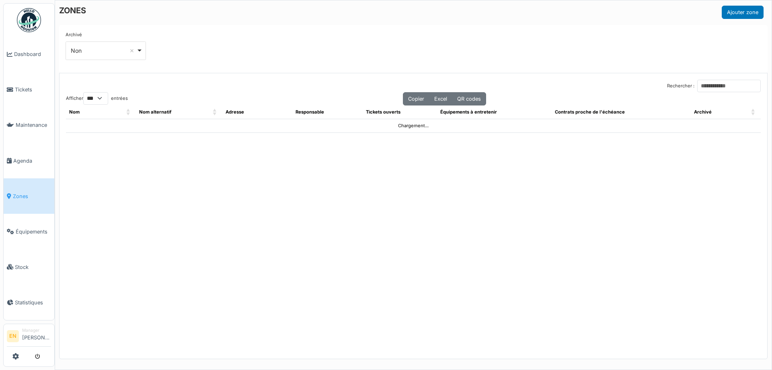
select select "***"
click at [697, 83] on input "Rechercher :" at bounding box center [729, 86] width 64 height 12
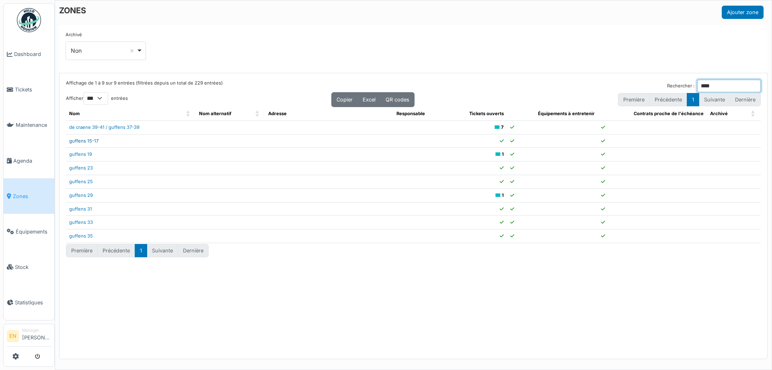
type input "****"
click at [89, 142] on link "guffens 15-17" at bounding box center [83, 141] width 29 height 6
click at [29, 160] on span "Agenda" at bounding box center [32, 161] width 38 height 8
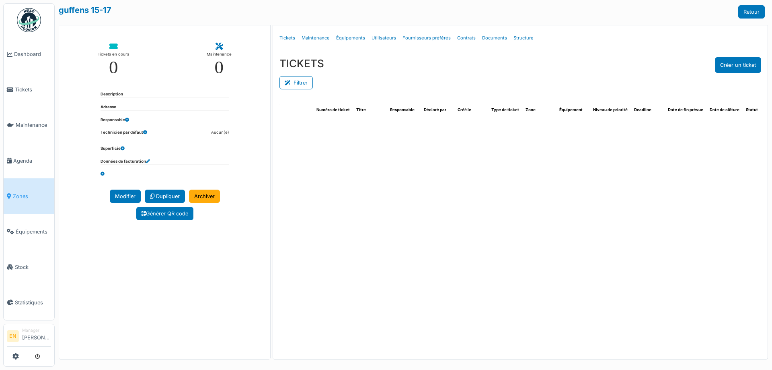
select select "***"
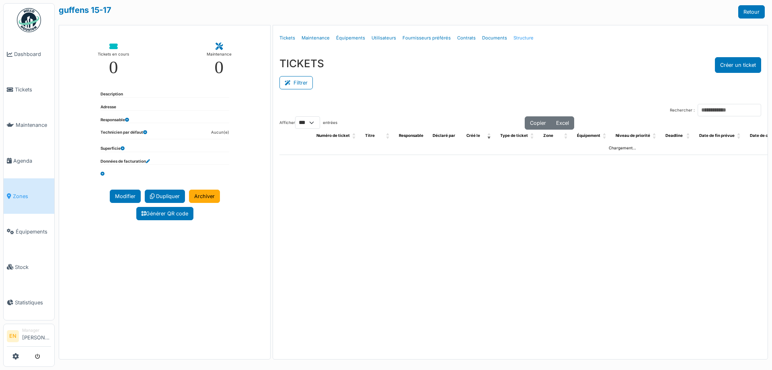
click at [518, 37] on link "Structure" at bounding box center [523, 38] width 27 height 19
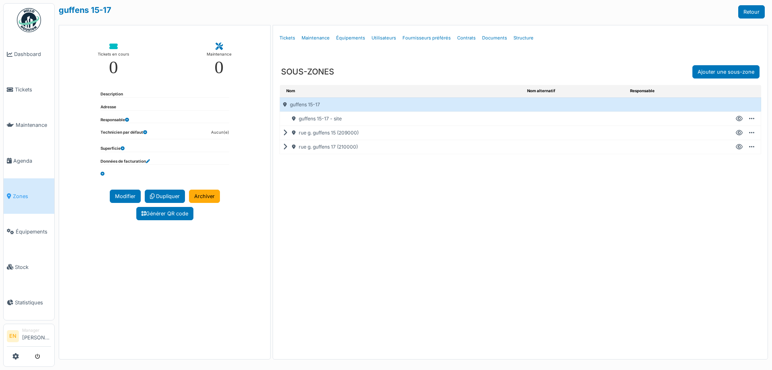
click at [740, 147] on icon at bounding box center [739, 147] width 7 height 0
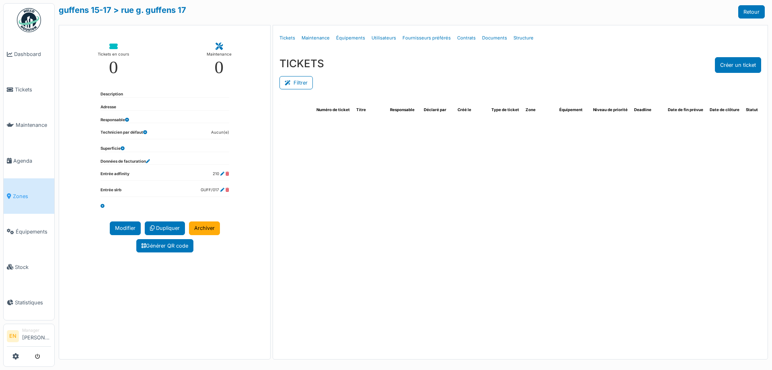
select select "***"
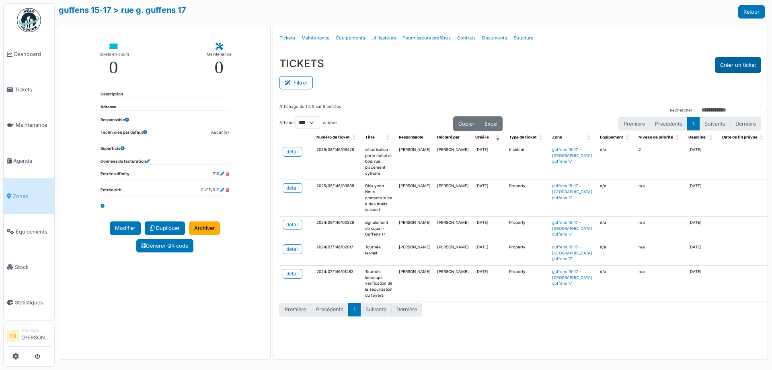
click at [736, 68] on button "Créer un ticket" at bounding box center [738, 65] width 46 height 16
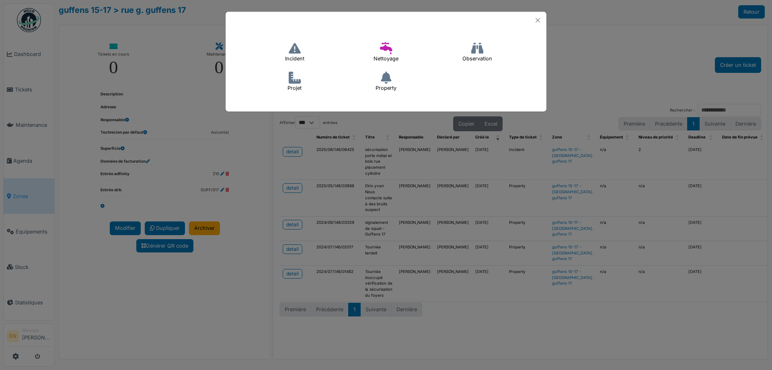
click at [296, 54] on icon at bounding box center [295, 48] width 12 height 12
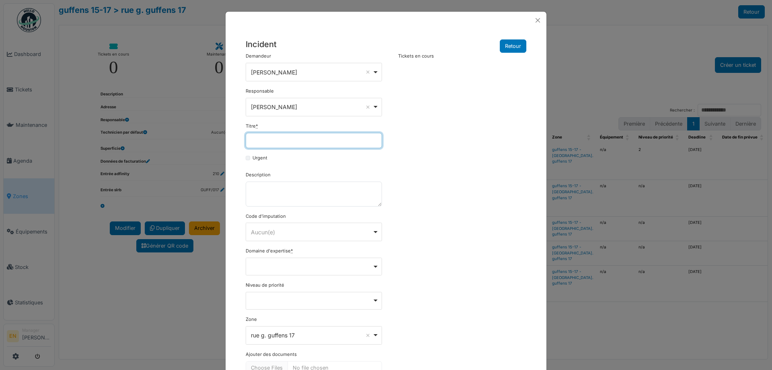
click at [270, 138] on input "Titre *" at bounding box center [314, 140] width 136 height 15
paste input "**********"
drag, startPoint x: 366, startPoint y: 140, endPoint x: 248, endPoint y: 154, distance: 118.6
click at [248, 154] on form "**********" at bounding box center [314, 224] width 136 height 343
type input "**********"
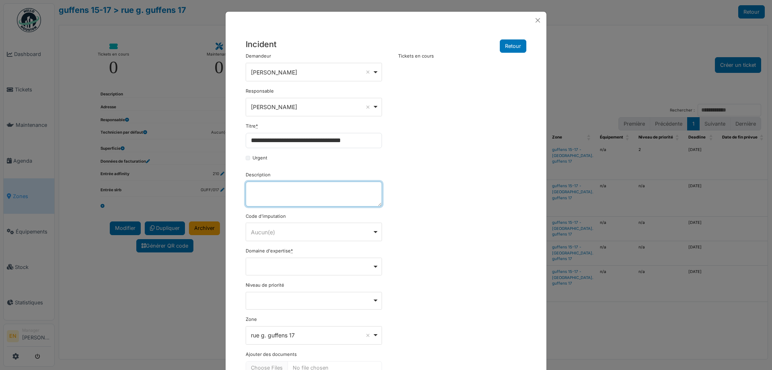
click at [292, 187] on textarea "Description" at bounding box center [314, 193] width 136 height 25
paste textarea "**********"
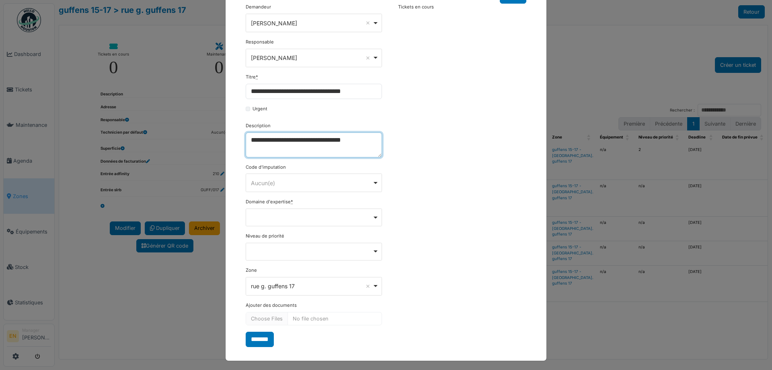
scroll to position [51, 0]
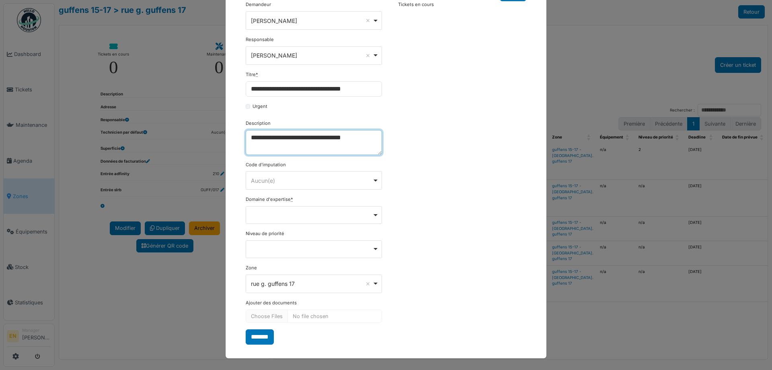
click at [372, 215] on div "Remove item" at bounding box center [314, 214] width 130 height 3
type textarea "**********"
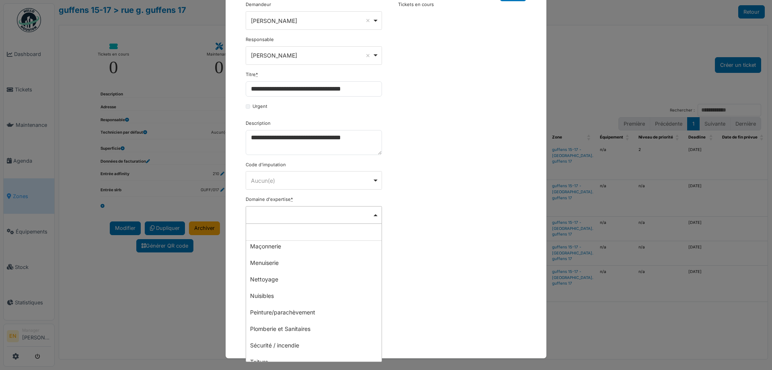
scroll to position [201, 0]
select select "***"
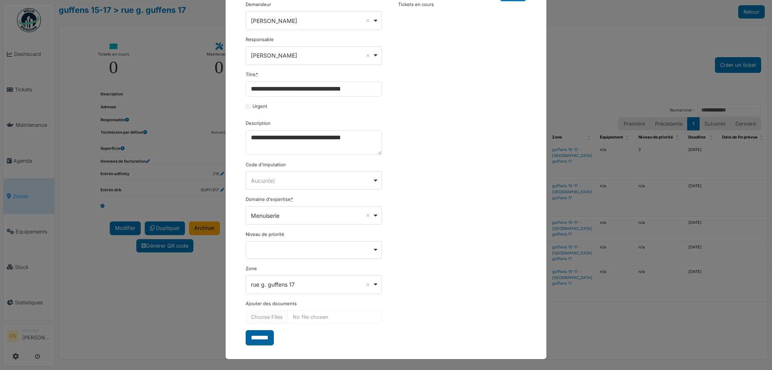
click at [255, 340] on input "*******" at bounding box center [260, 337] width 28 height 15
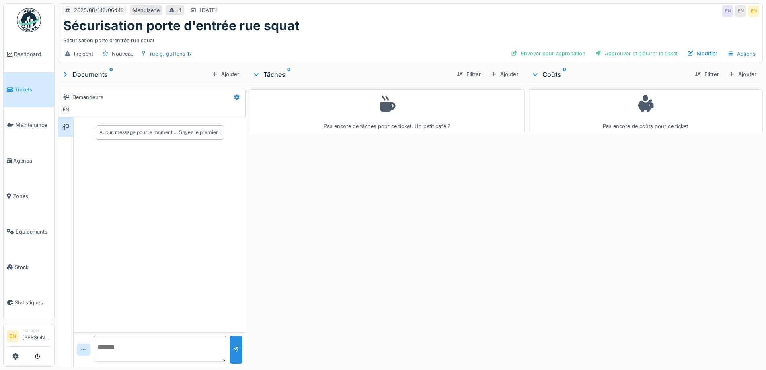
click at [403, 227] on div "Annuler 2025/08/146/06448 Menuiserie 4 [DATE] EN EN EN Sécurisation porte d'ent…" at bounding box center [411, 185] width 712 height 370
click at [509, 74] on div "Ajouter" at bounding box center [504, 74] width 34 height 11
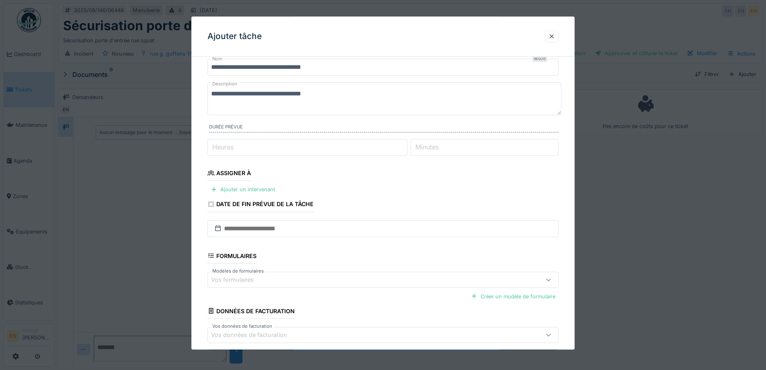
scroll to position [40, 0]
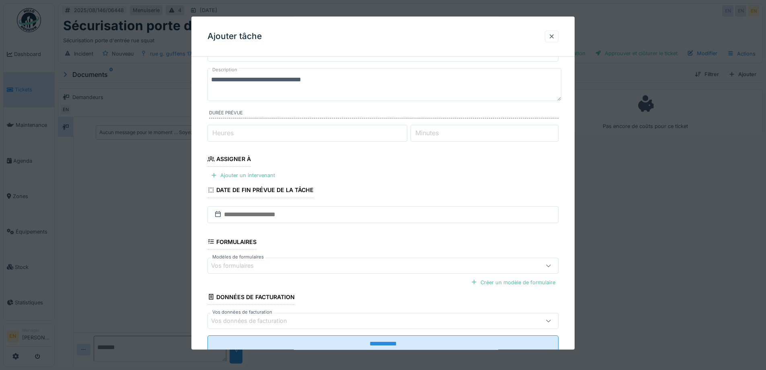
type input "*"
click at [405, 131] on input "*" at bounding box center [308, 133] width 200 height 17
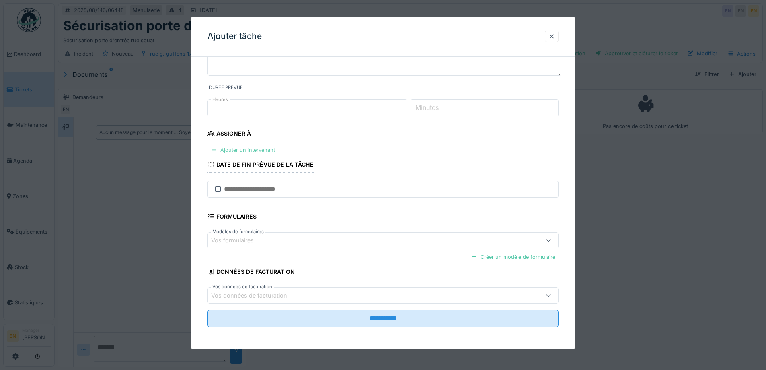
click at [257, 148] on div "Ajouter un intervenant" at bounding box center [243, 150] width 71 height 11
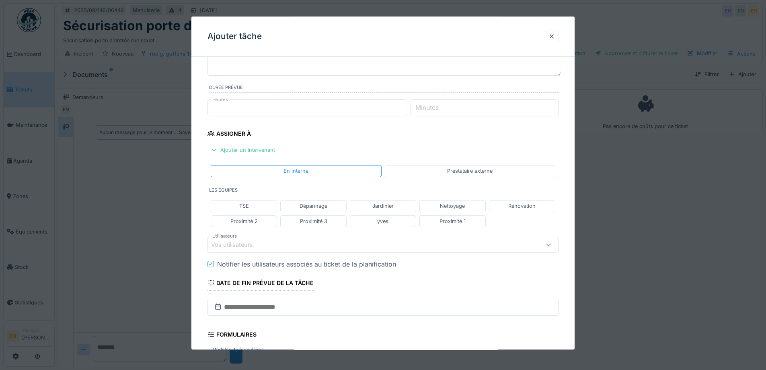
click at [267, 247] on div "Vos utilisateurs" at bounding box center [362, 244] width 303 height 9
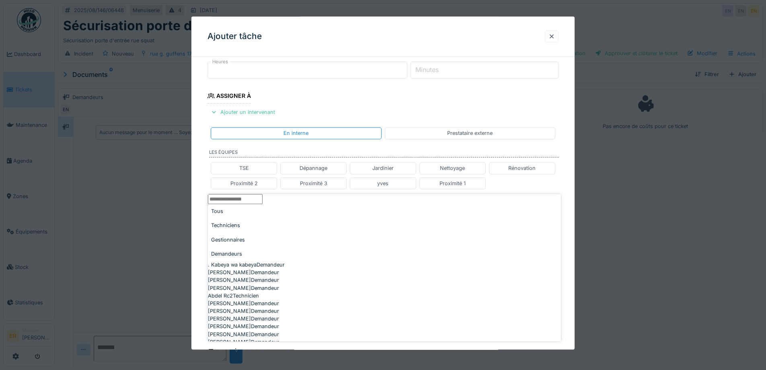
scroll to position [127, 0]
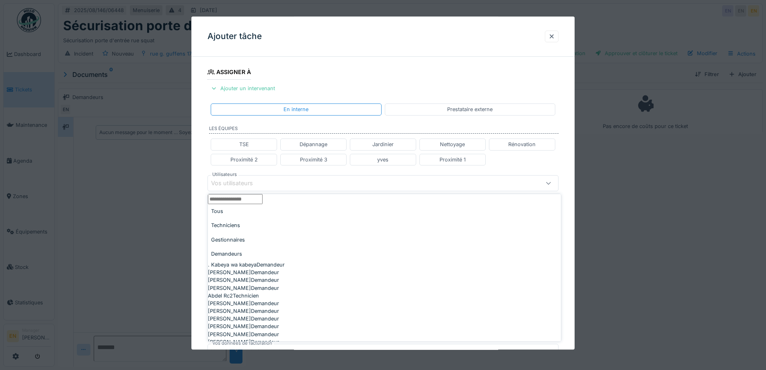
click at [263, 204] on input "Utilisateurs" at bounding box center [235, 199] width 55 height 10
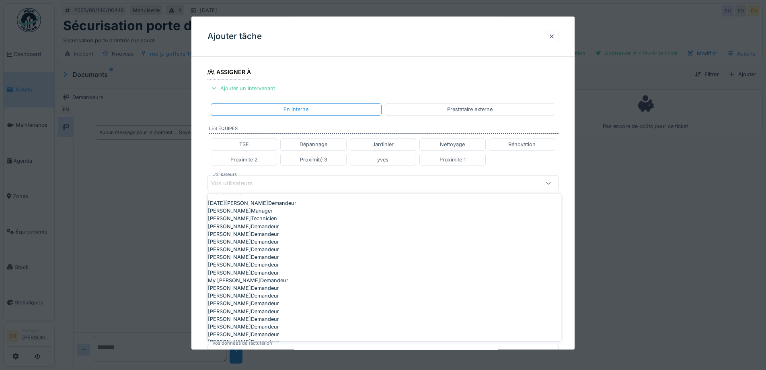
scroll to position [40, 0]
type input "******"
click at [246, 243] on div "Charef Lahmar Technicien" at bounding box center [384, 240] width 353 height 8
type input "****"
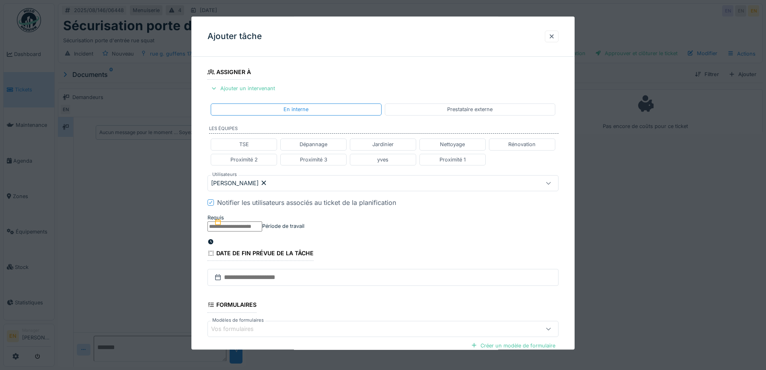
click at [572, 247] on div "**********" at bounding box center [382, 187] width 383 height 502
click at [214, 239] on icon at bounding box center [210, 241] width 5 height 5
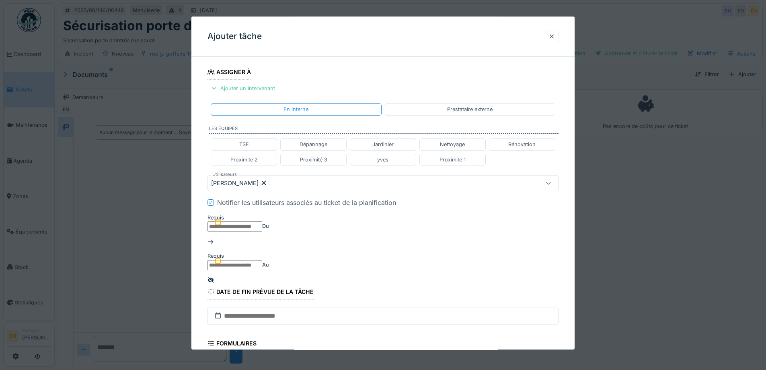
click at [262, 231] on input "text" at bounding box center [235, 226] width 55 height 10
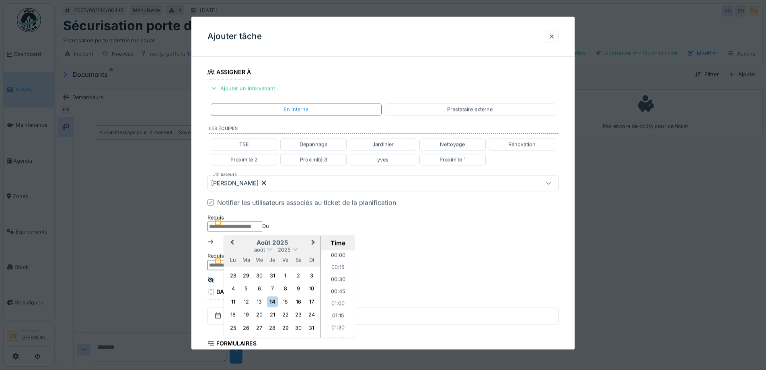
scroll to position [469, 0]
click at [271, 307] on div "14" at bounding box center [272, 301] width 11 height 11
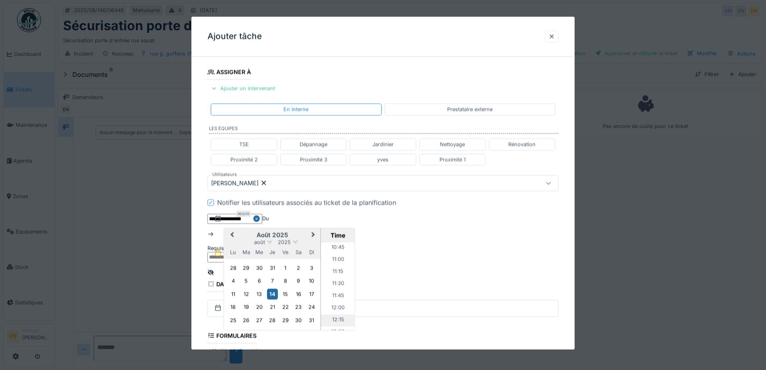
scroll to position [549, 0]
click at [333, 260] on li "11:30" at bounding box center [338, 254] width 34 height 12
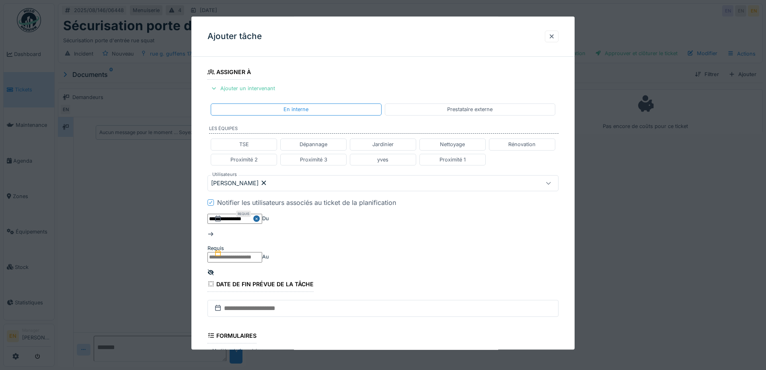
click at [262, 252] on input "text" at bounding box center [235, 257] width 55 height 10
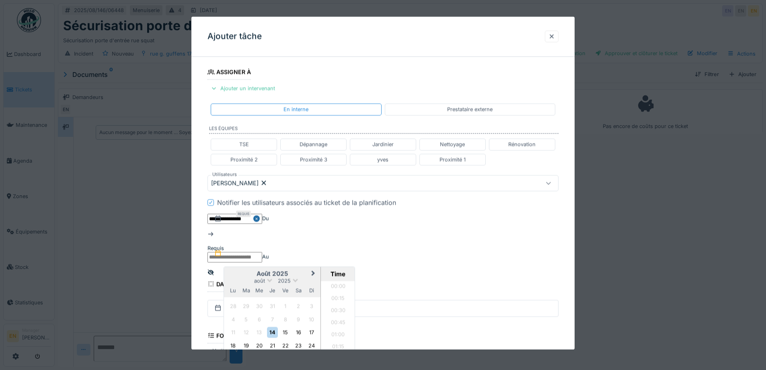
scroll to position [469, 0]
click at [278, 327] on div "14" at bounding box center [272, 332] width 11 height 11
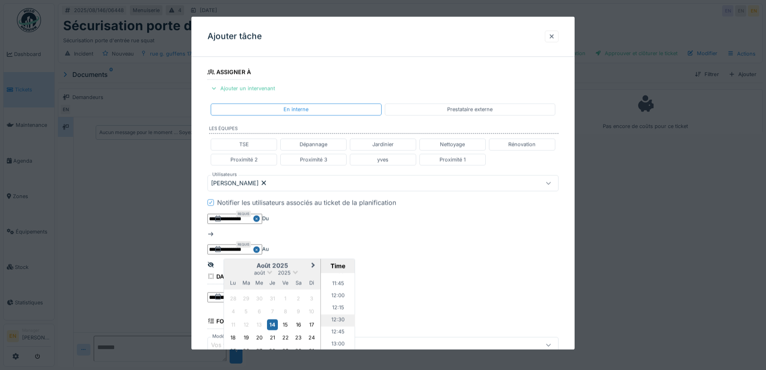
scroll to position [549, 0]
click at [355, 303] on li "12:00" at bounding box center [338, 309] width 34 height 12
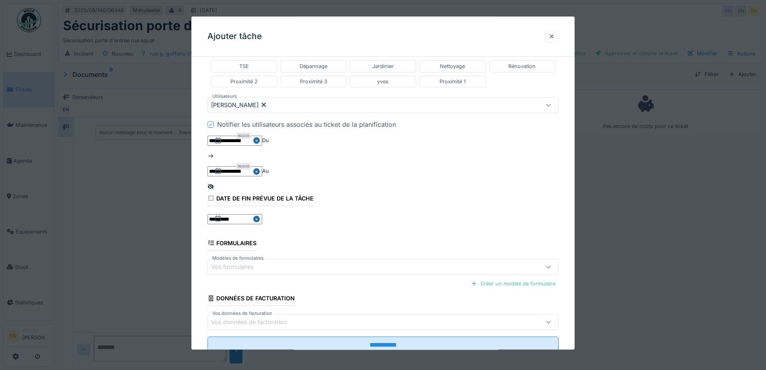
scroll to position [215, 0]
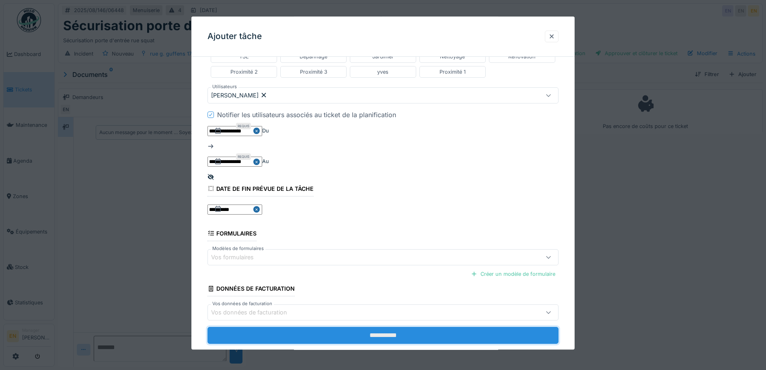
click at [383, 327] on input "**********" at bounding box center [383, 335] width 351 height 17
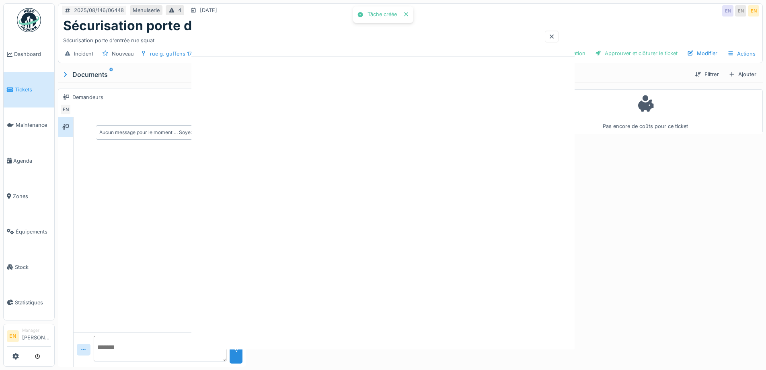
scroll to position [0, 0]
click at [385, 318] on div "Tâche créée Annuler 2025/08/146/06448 Menuiserie 4 19/08/2025 EN EN EN Sécurisa…" at bounding box center [411, 185] width 712 height 370
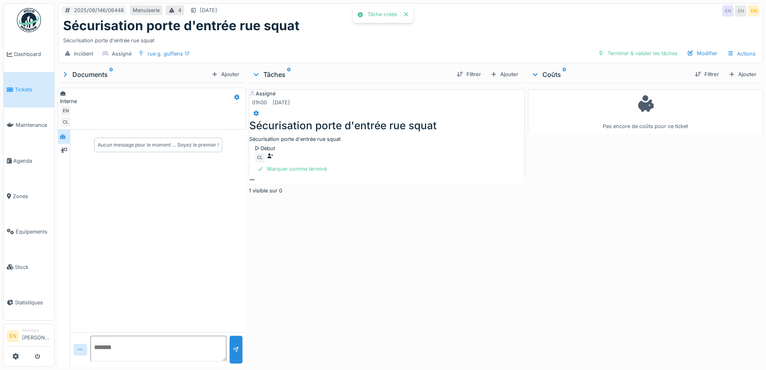
drag, startPoint x: 460, startPoint y: 276, endPoint x: 510, endPoint y: 204, distance: 87.3
click at [460, 275] on div "Assigné 01h00 14/08/2025 Sécurisation porte d'entrée rue squat Sécurisation por…" at bounding box center [387, 222] width 276 height 281
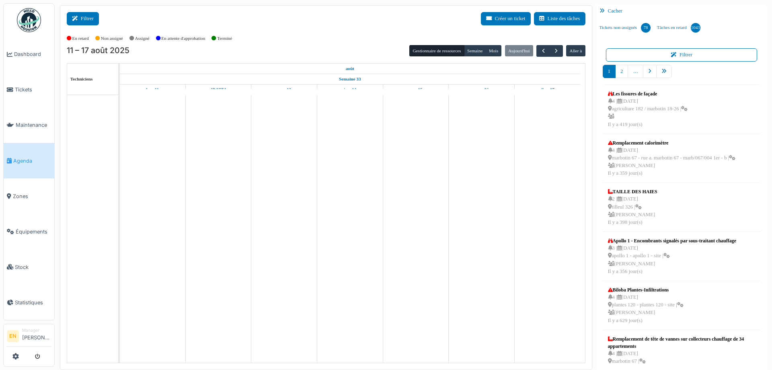
click at [83, 21] on button "Filtrer" at bounding box center [83, 18] width 32 height 13
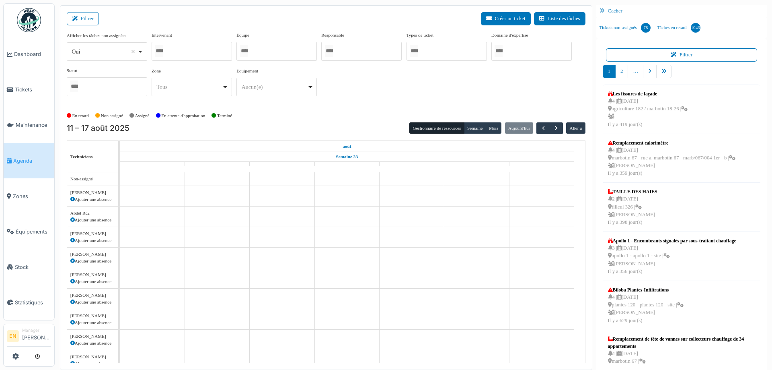
click at [140, 50] on div "Oui Remove item" at bounding box center [107, 52] width 74 height 12
select select "**"
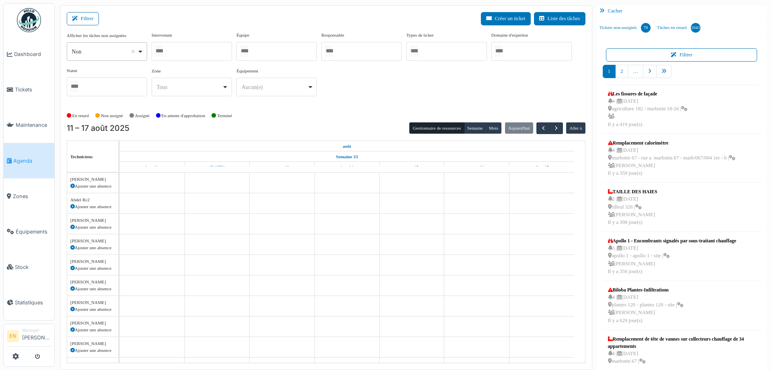
click at [198, 50] on div at bounding box center [192, 51] width 80 height 19
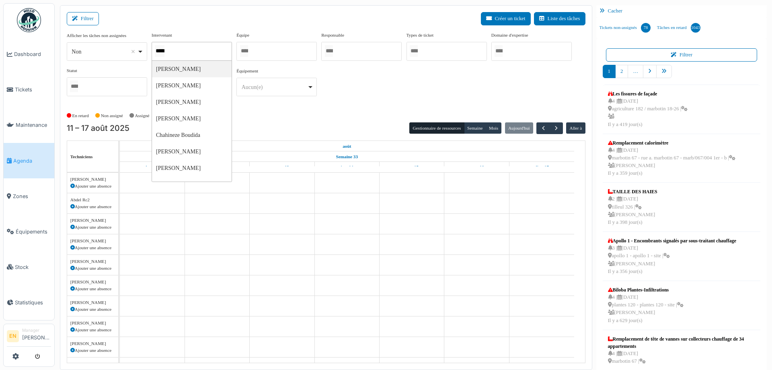
type input "******"
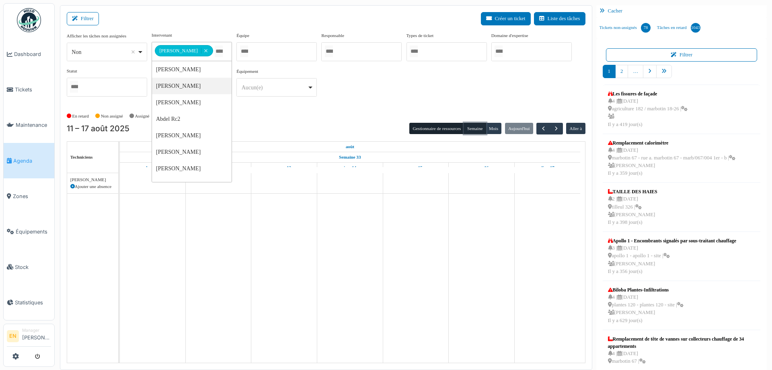
click at [473, 128] on button "Semaine" at bounding box center [475, 128] width 22 height 11
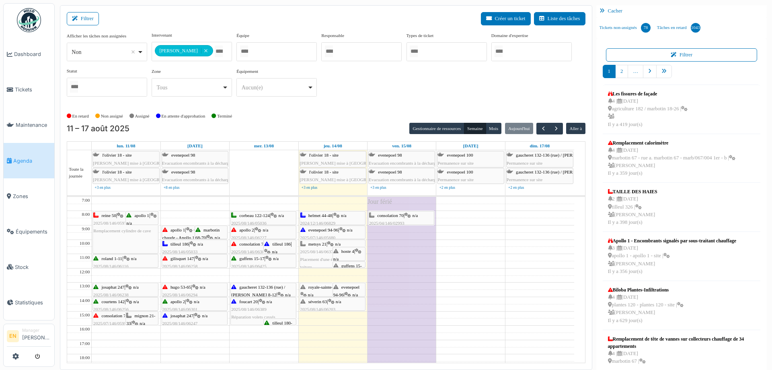
click at [25, 24] on img at bounding box center [29, 20] width 24 height 24
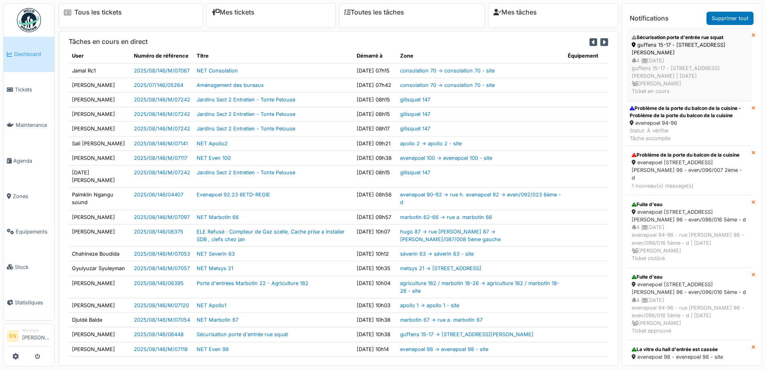
click at [670, 57] on div "4 | [DATE] guffens 15-17 - [STREET_ADDRESS][PERSON_NAME] | [DATE] [PERSON_NAME]…" at bounding box center [689, 76] width 115 height 39
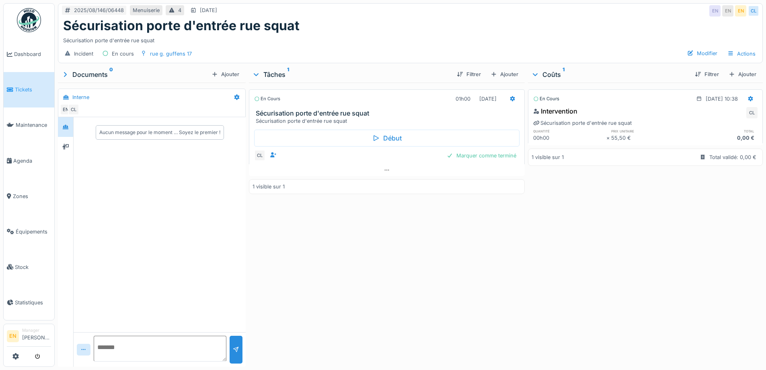
click at [30, 25] on img at bounding box center [29, 20] width 24 height 24
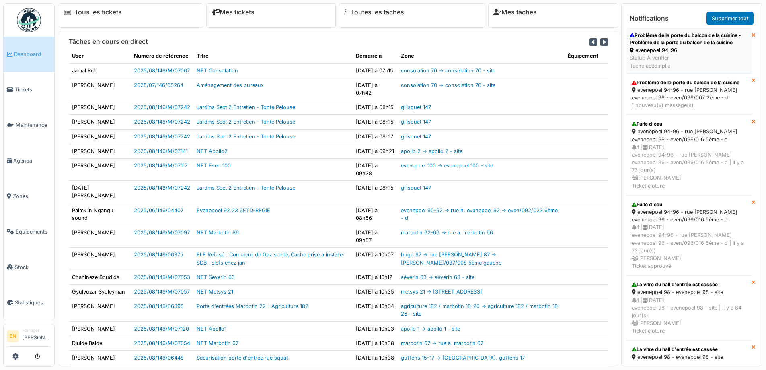
click at [668, 49] on div "evenepoel 94-96" at bounding box center [689, 50] width 119 height 8
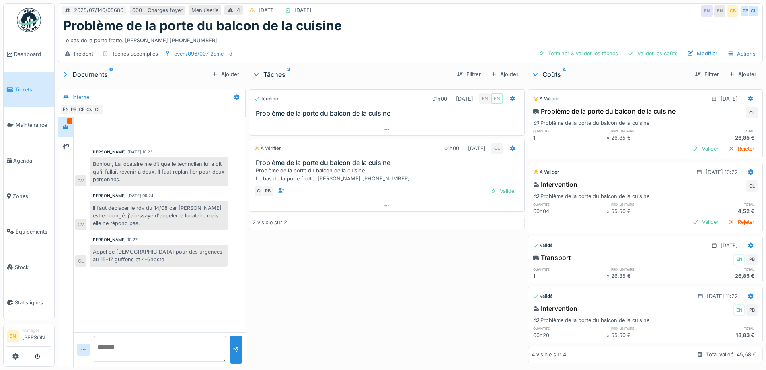
scroll to position [6, 0]
click at [385, 260] on div "Terminé 01h00 [DATE] EN EN Problème de la porte du balcon de la cuisine À vérif…" at bounding box center [387, 222] width 276 height 281
click at [328, 288] on div "Terminé 01h00 [DATE] EN EN Problème de la porte du balcon de la cuisine À vérif…" at bounding box center [387, 222] width 276 height 281
click at [310, 290] on div "Terminé 01h00 [DATE] EN EN Problème de la porte du balcon de la cuisine À vérif…" at bounding box center [387, 222] width 276 height 281
click at [310, 318] on div "Terminé 01h00 [DATE] EN EN Problème de la porte du balcon de la cuisine À vérif…" at bounding box center [387, 222] width 276 height 281
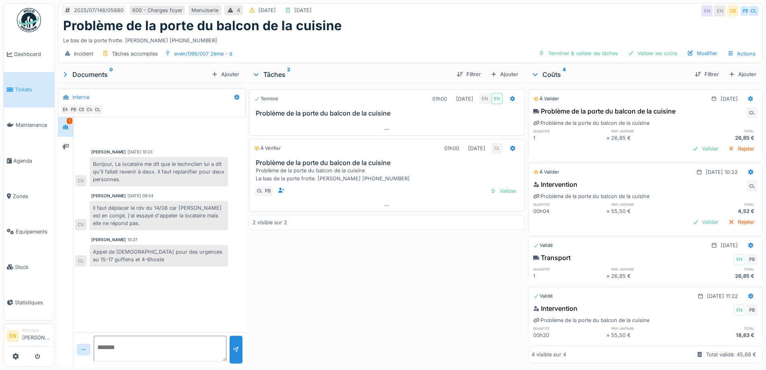
click at [339, 303] on div "Terminé 01h00 [DATE] EN EN Problème de la porte du balcon de la cuisine À vérif…" at bounding box center [387, 222] width 276 height 281
click at [306, 256] on div "Terminé 01h00 [DATE] EN EN Problème de la porte du balcon de la cuisine À vérif…" at bounding box center [387, 222] width 276 height 281
click at [457, 33] on div "Problème de la porte du balcon de la cuisine" at bounding box center [410, 25] width 695 height 15
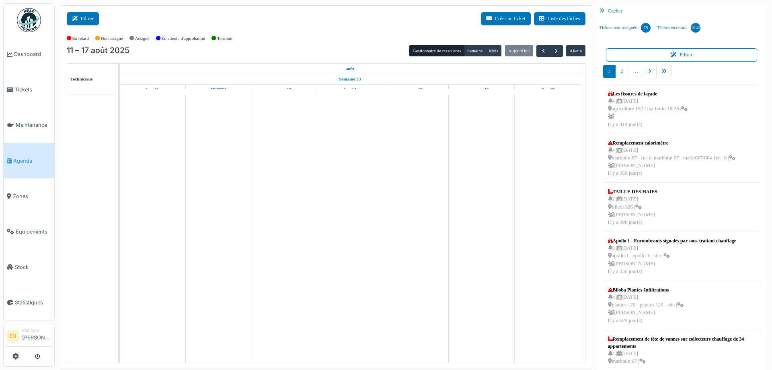
click at [92, 21] on button "Filtrer" at bounding box center [83, 18] width 32 height 13
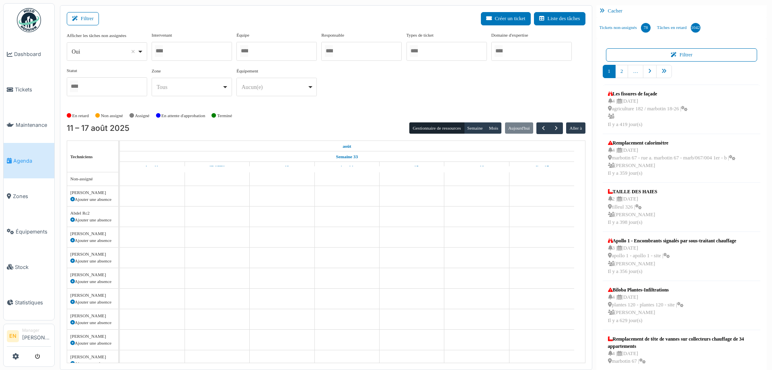
click at [143, 53] on div "Oui Remove item" at bounding box center [107, 52] width 74 height 12
select select "**"
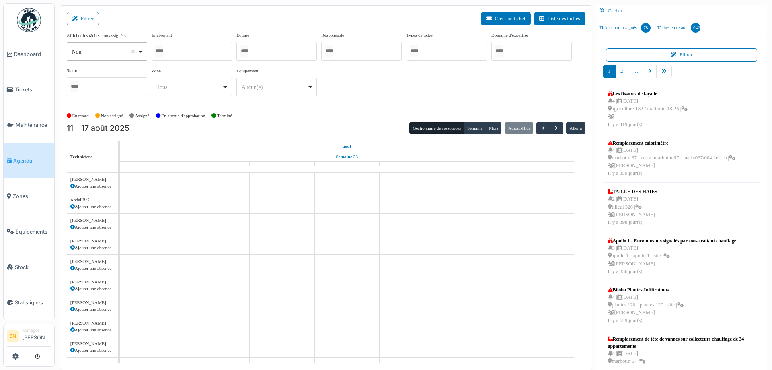
click at [198, 53] on div at bounding box center [192, 51] width 80 height 19
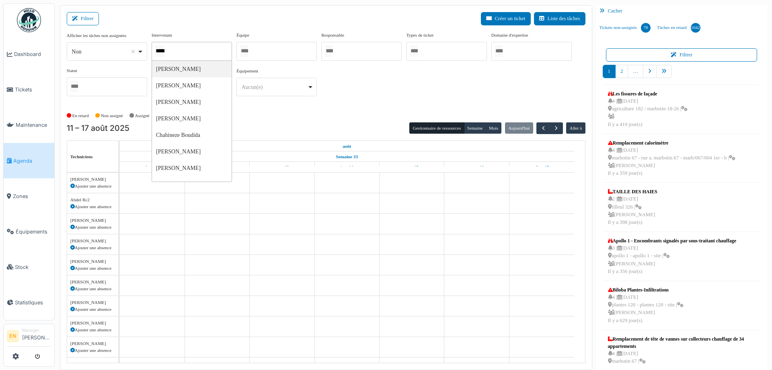
type input "******"
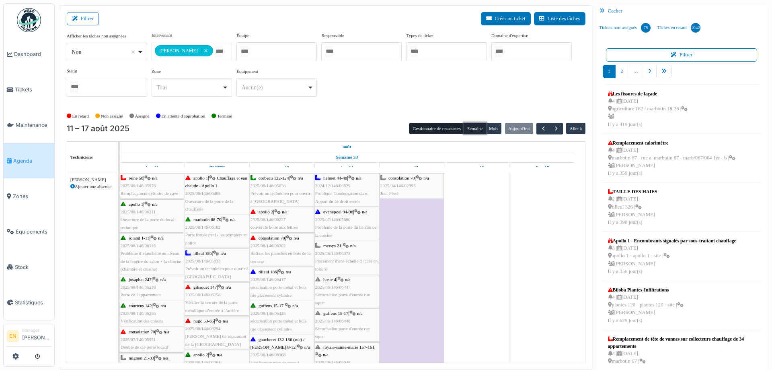
click at [471, 129] on button "Semaine" at bounding box center [475, 128] width 22 height 11
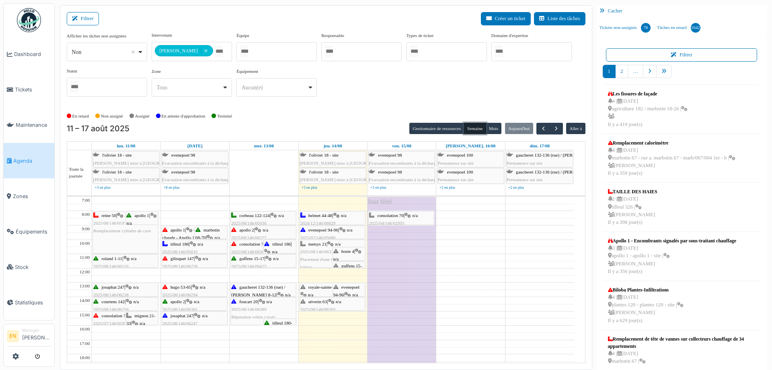
click at [344, 251] on span "hoste 4" at bounding box center [347, 251] width 13 height 5
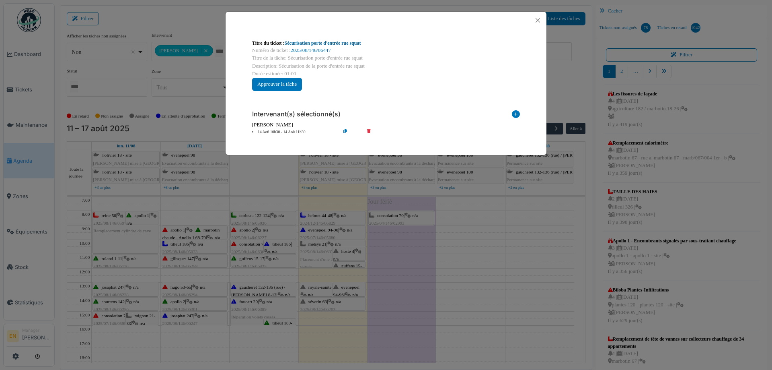
click at [347, 42] on link "Sécurisation porte d'entrée rue squat" at bounding box center [323, 43] width 76 height 6
click at [540, 20] on button "Close" at bounding box center [538, 20] width 11 height 11
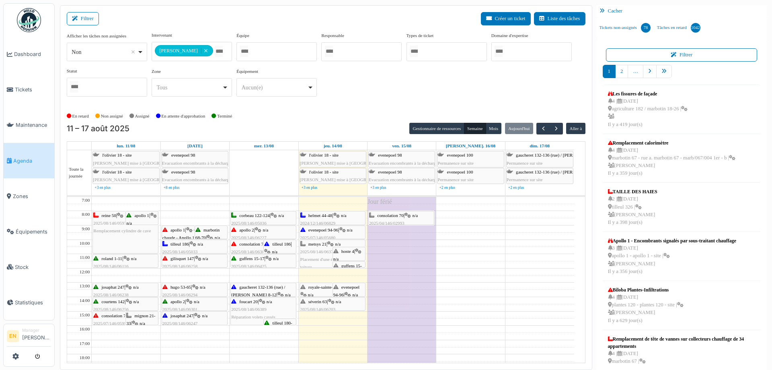
click at [352, 263] on span "guffens 15-17" at bounding box center [347, 269] width 29 height 12
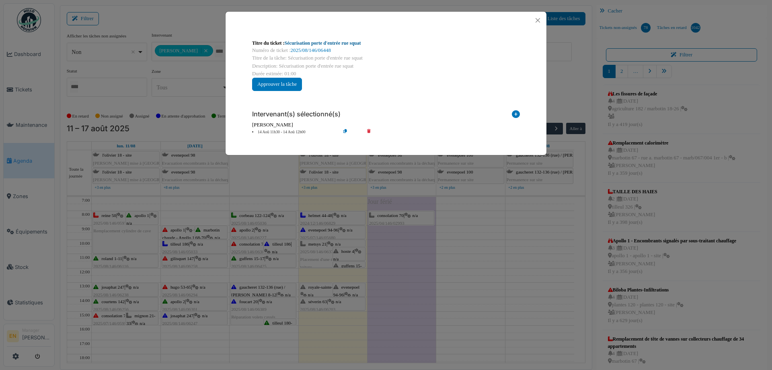
click at [341, 45] on link "Sécurisation porte d'entrée rue squat" at bounding box center [323, 43] width 76 height 6
click at [539, 21] on button "Close" at bounding box center [538, 20] width 11 height 11
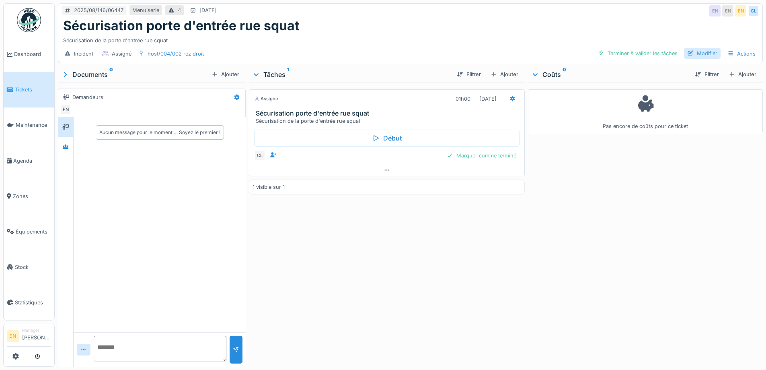
click at [693, 55] on div "Modifier" at bounding box center [702, 53] width 37 height 11
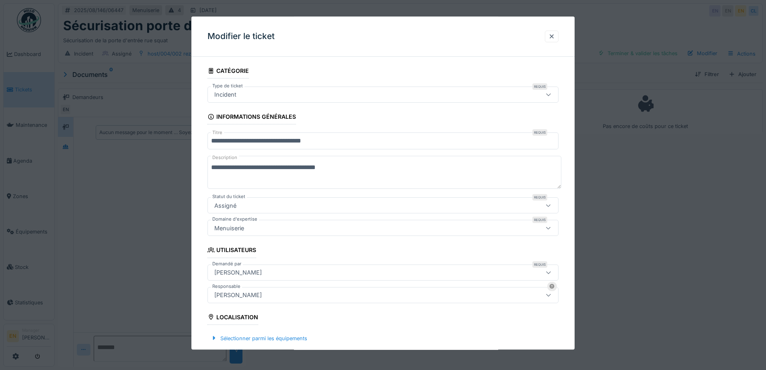
scroll to position [121, 0]
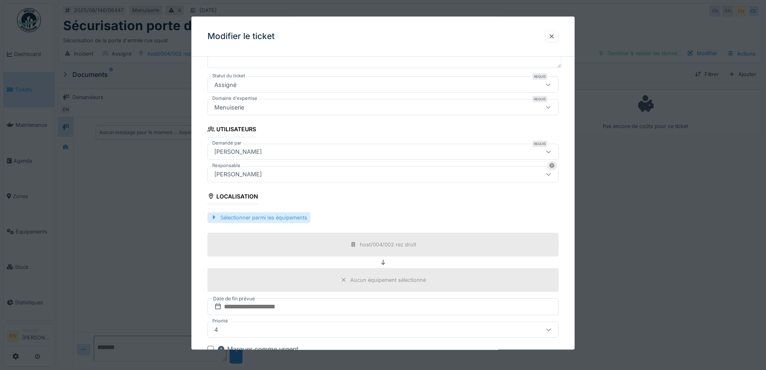
click at [288, 216] on div "Sélectionner parmi les équipements" at bounding box center [259, 217] width 103 height 11
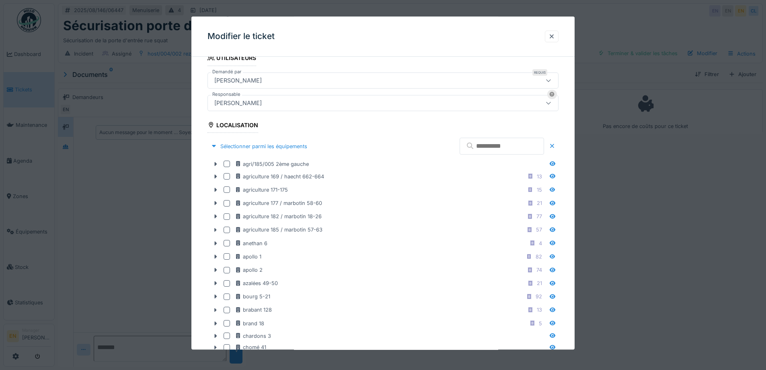
scroll to position [201, 0]
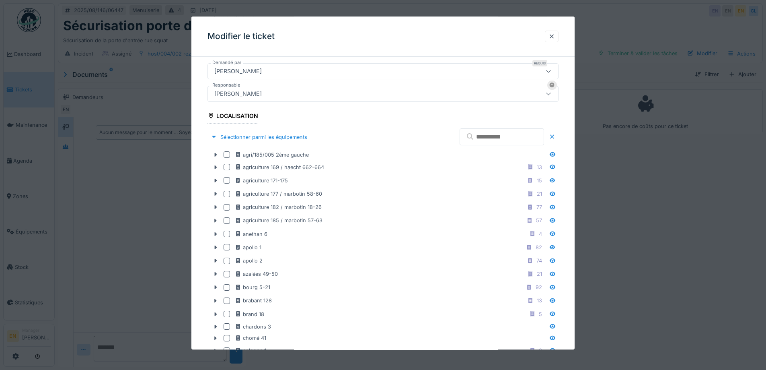
click at [498, 137] on input "text" at bounding box center [502, 137] width 84 height 17
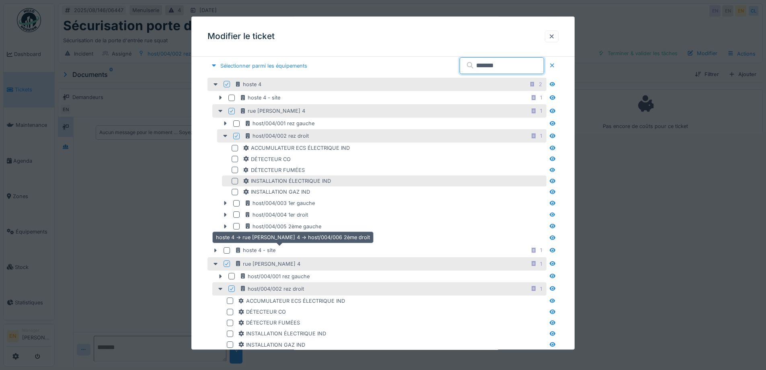
scroll to position [282, 0]
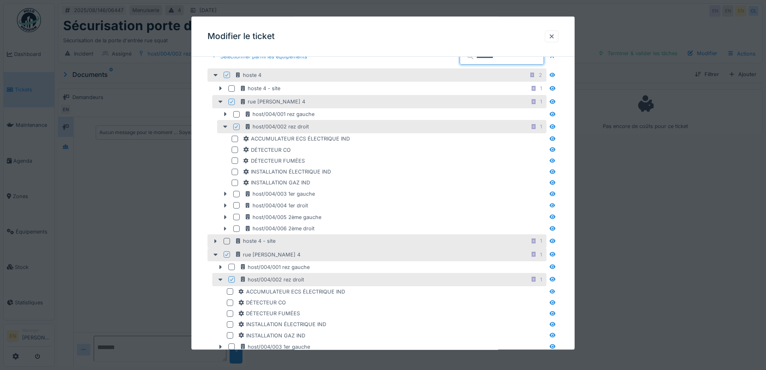
type input "*******"
click at [228, 243] on div at bounding box center [227, 241] width 6 height 6
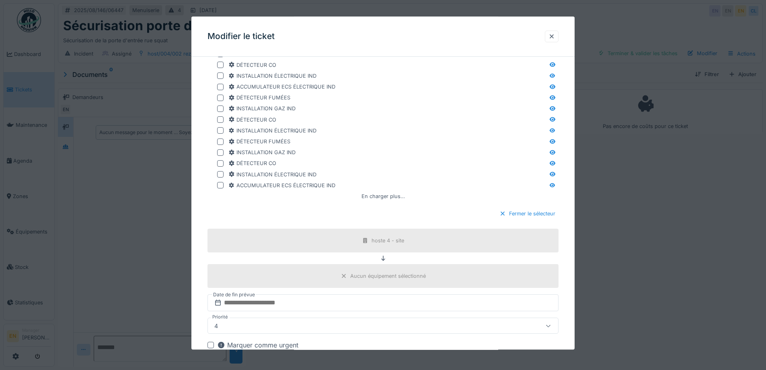
scroll to position [827, 0]
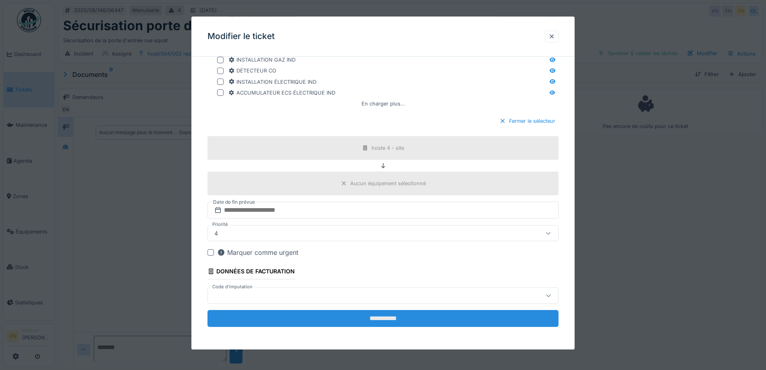
click at [387, 319] on input "**********" at bounding box center [383, 318] width 351 height 17
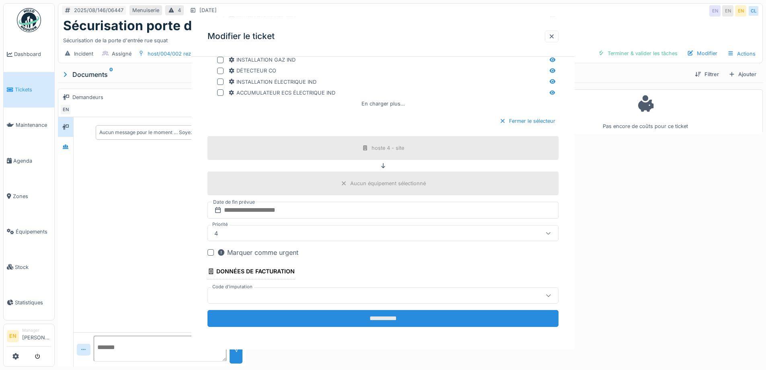
scroll to position [0, 0]
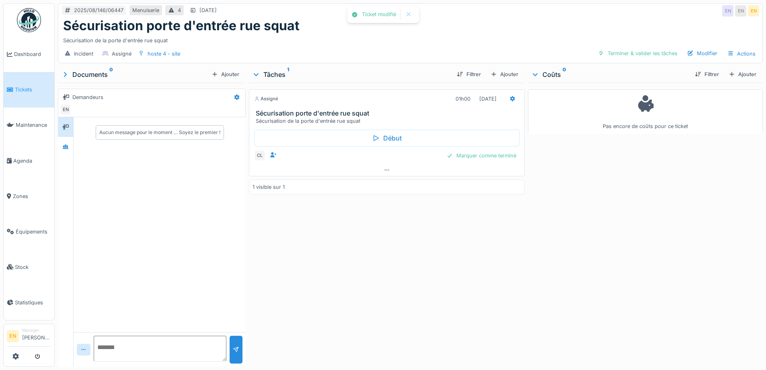
drag, startPoint x: 403, startPoint y: 302, endPoint x: 381, endPoint y: 294, distance: 23.4
click at [403, 302] on div "Assigné 01h00 [DATE] Sécurisation porte d'entrée rue squat Sécurisation de la p…" at bounding box center [387, 222] width 276 height 281
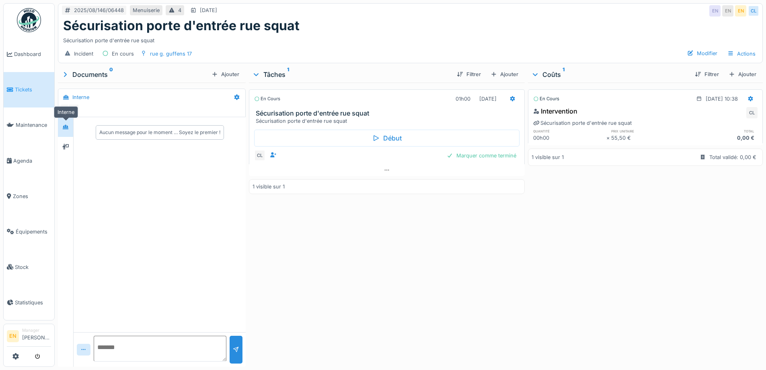
click at [66, 129] on icon at bounding box center [66, 127] width 6 height 4
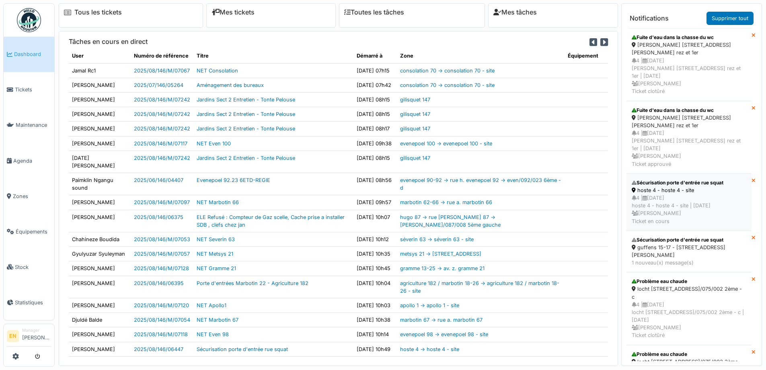
click at [666, 194] on div "4 | 19/08/2025 hoste 4 - hoste 4 - site | Il y a 0 jour(s) Emmanuelle Ndomandji…" at bounding box center [689, 209] width 115 height 31
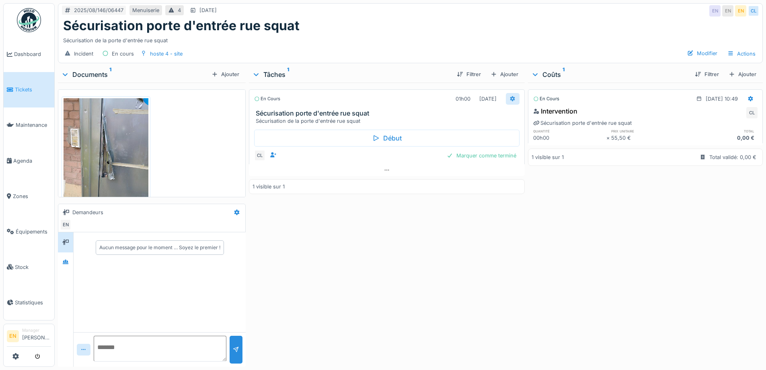
click at [511, 97] on icon at bounding box center [512, 99] width 5 height 6
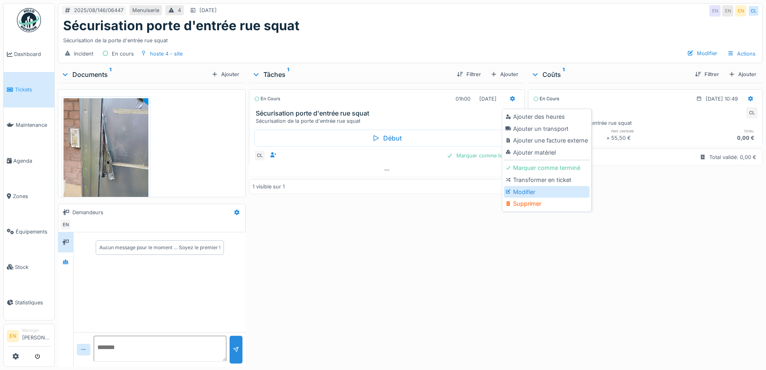
click at [533, 189] on div "Modifier" at bounding box center [547, 192] width 86 height 12
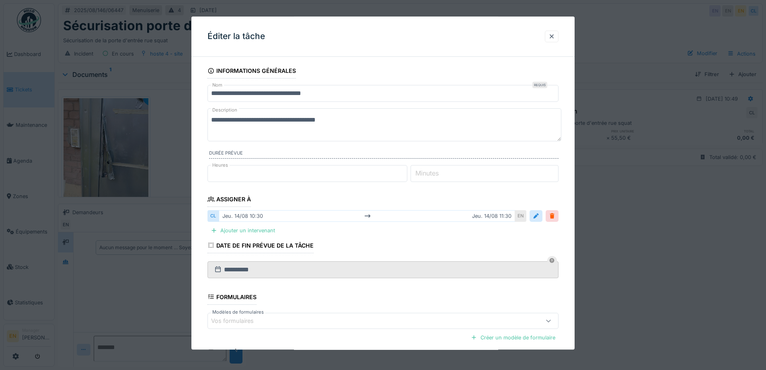
click at [350, 119] on textarea "**********" at bounding box center [385, 124] width 354 height 33
click at [555, 35] on div at bounding box center [552, 37] width 6 height 8
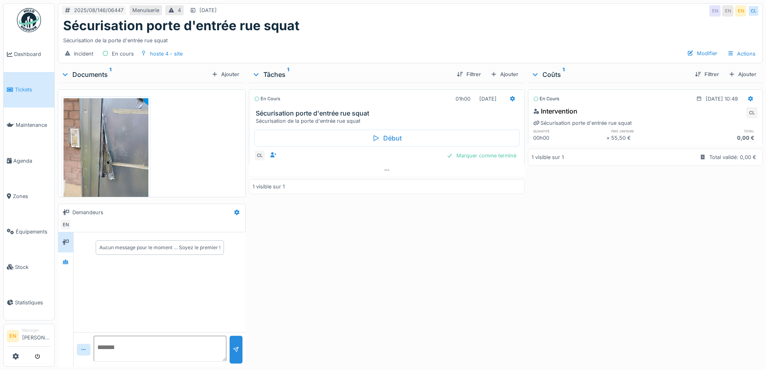
click at [469, 257] on div "En cours 01h00 [DATE] Sécurisation porte d'entrée rue squat Sécurisation de la …" at bounding box center [387, 222] width 276 height 281
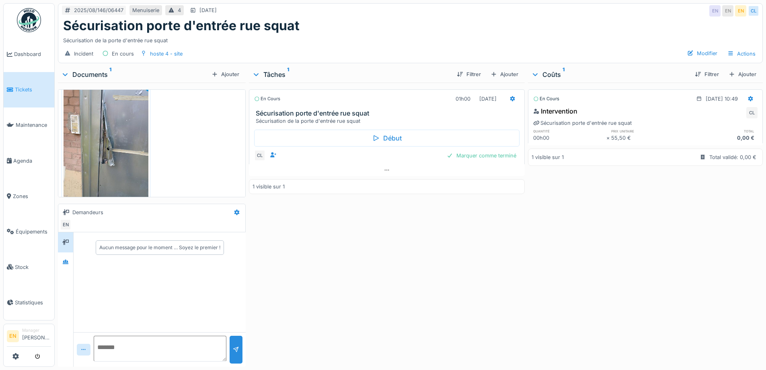
scroll to position [25, 0]
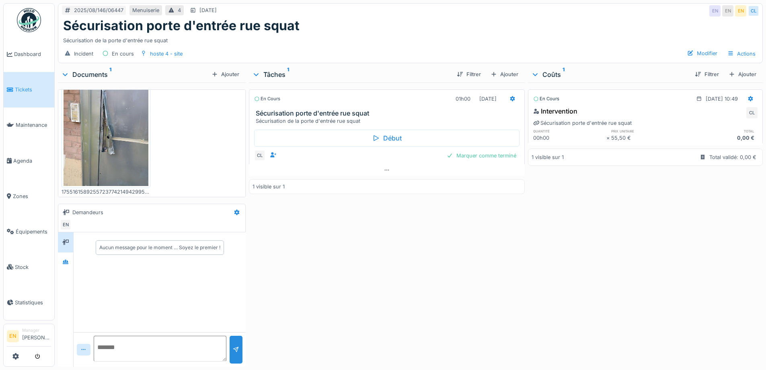
click at [121, 152] on img at bounding box center [106, 129] width 85 height 113
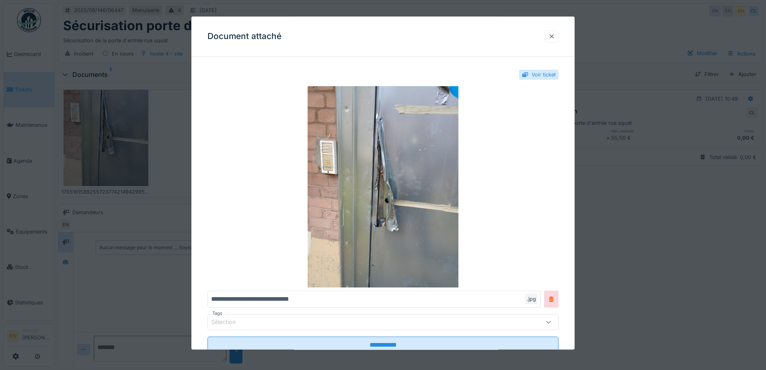
click at [555, 35] on div at bounding box center [552, 37] width 6 height 8
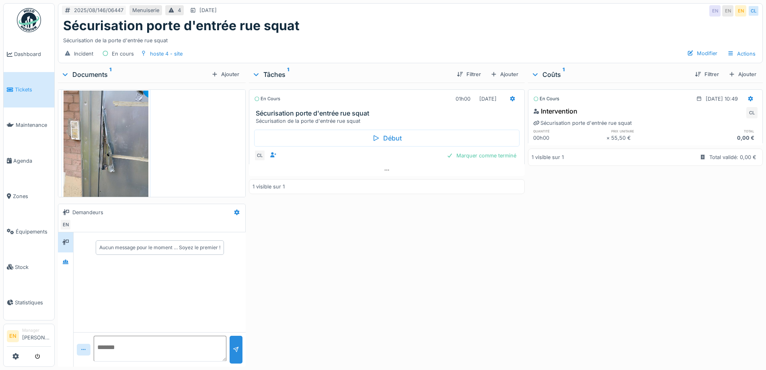
scroll to position [0, 0]
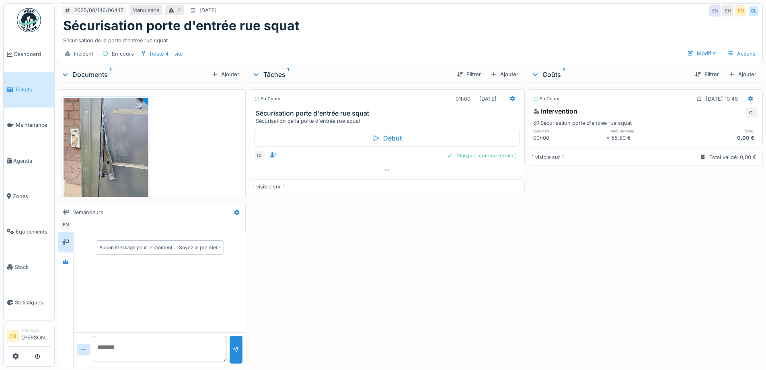
drag, startPoint x: 369, startPoint y: 297, endPoint x: 596, endPoint y: 64, distance: 325.1
click at [372, 291] on div "En cours 01h00 [DATE] Sécurisation porte d'entrée rue squat Sécurisation de la …" at bounding box center [387, 222] width 276 height 281
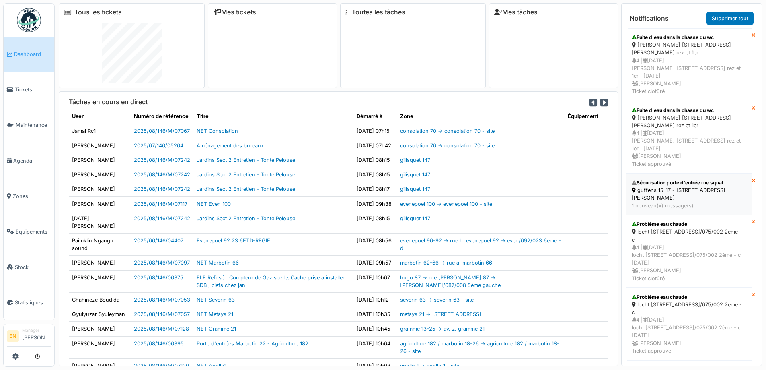
click at [670, 181] on div "Sécurisation porte d'entrée rue squat" at bounding box center [689, 182] width 115 height 7
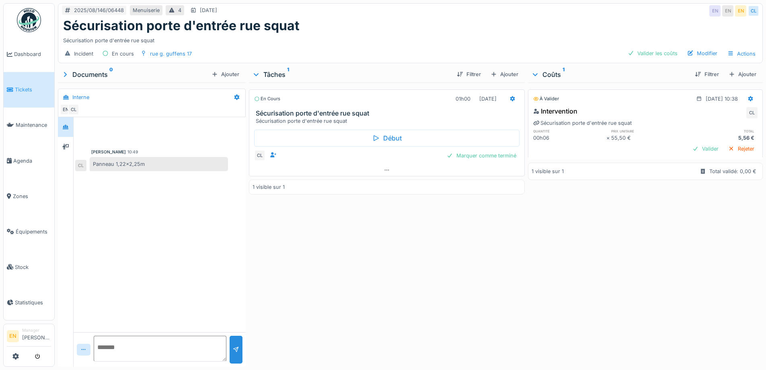
click at [370, 256] on div "En cours 01h00 14/08/2025 Sécurisation porte d'entrée rue squat Sécurisation po…" at bounding box center [387, 222] width 276 height 281
click at [449, 276] on div "En cours 01h00 14/08/2025 Sécurisation porte d'entrée rue squat Sécurisation po…" at bounding box center [387, 222] width 276 height 281
click at [587, 30] on div "Sécurisation porte d'entrée rue squat" at bounding box center [410, 25] width 695 height 15
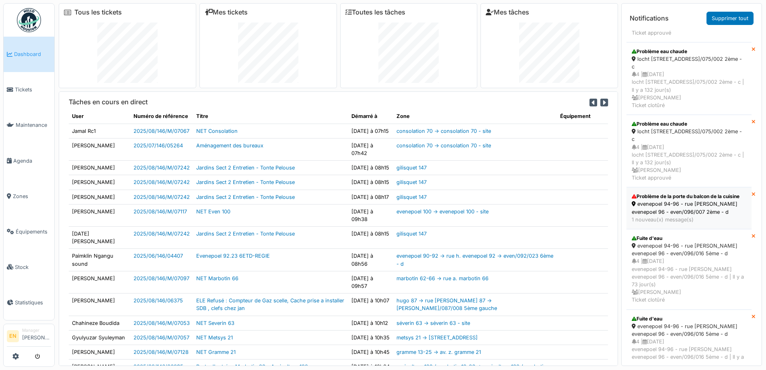
scroll to position [161, 0]
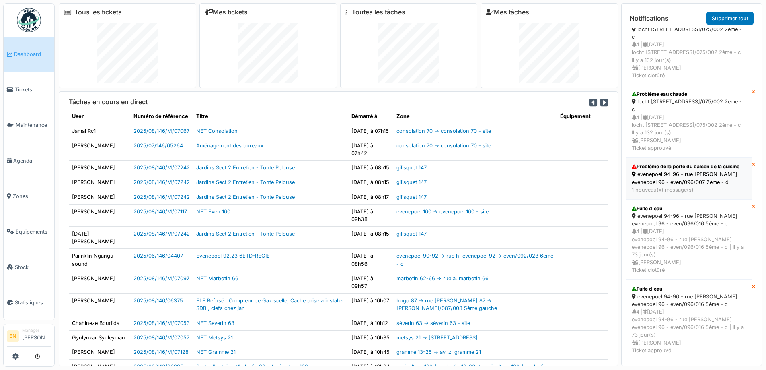
click at [672, 170] on div "Problème de la porte du balcon de la cuisine" at bounding box center [689, 166] width 115 height 7
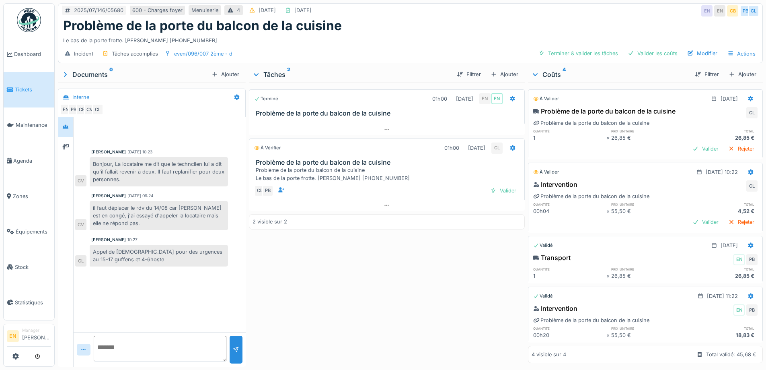
scroll to position [6, 0]
click at [390, 128] on div at bounding box center [387, 129] width 276 height 12
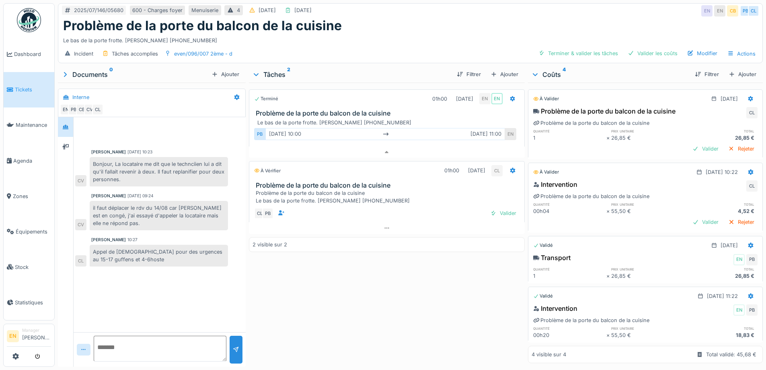
click at [338, 290] on div "Terminé 01h00 [DATE] EN EN Problème de la porte du balcon de la cuisine Le bas …" at bounding box center [387, 222] width 276 height 281
click at [337, 282] on div "Terminé 01h00 [DATE] EN EN Problème de la porte du balcon de la cuisine Le bas …" at bounding box center [387, 222] width 276 height 281
click at [374, 306] on div "Terminé 01h00 [DATE] EN EN Problème de la porte du balcon de la cuisine Le bas …" at bounding box center [387, 222] width 276 height 281
click at [404, 33] on div "Problème de la porte du balcon de la cuisine" at bounding box center [410, 25] width 695 height 15
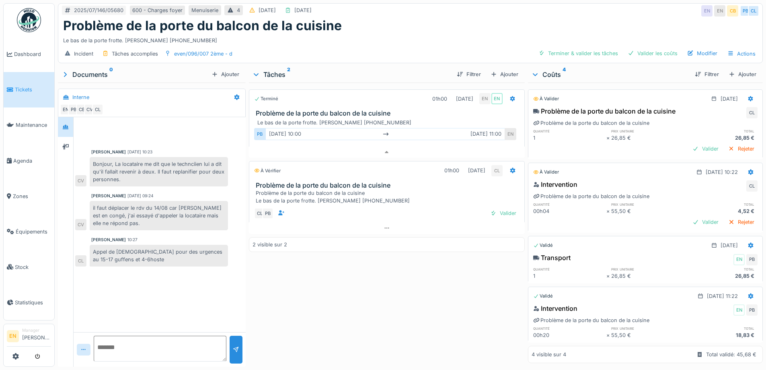
click at [391, 286] on div "Terminé 01h00 [DATE] EN EN Problème de la porte du balcon de la cuisine Le bas …" at bounding box center [387, 222] width 276 height 281
click at [504, 26] on div "Problème de la porte du balcon de la cuisine" at bounding box center [410, 25] width 695 height 15
click at [582, 23] on div "Problème de la porte du balcon de la cuisine" at bounding box center [410, 25] width 695 height 15
click at [518, 41] on div "Le bas de la porte frotte. [PERSON_NAME] [PHONE_NUMBER]" at bounding box center [410, 38] width 695 height 11
click at [561, 20] on div "Problème de la porte du balcon de la cuisine" at bounding box center [410, 25] width 695 height 15
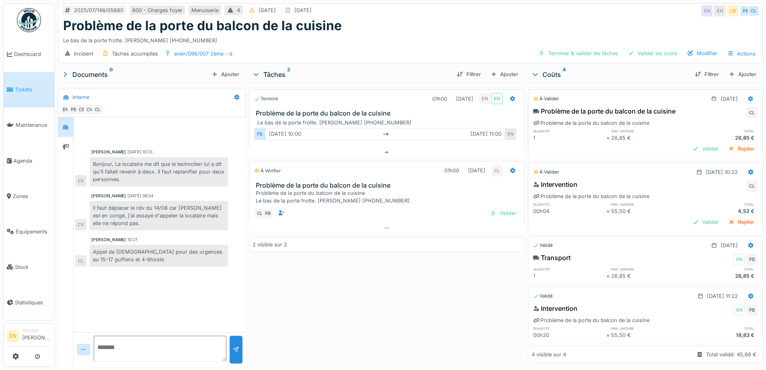
click at [592, 12] on div "2025/07/146/05680 600 - Charges foyer Menuiserie 4 [DATE] [DATE] EN EN CB PB CL" at bounding box center [410, 11] width 704 height 14
click at [415, 333] on div "Terminé 01h00 [DATE] EN EN Problème de la porte du balcon de la cuisine Le bas …" at bounding box center [387, 222] width 276 height 281
click at [305, 309] on div "Terminé 01h00 [DATE] EN EN Problème de la porte du balcon de la cuisine Le bas …" at bounding box center [387, 222] width 276 height 281
click at [180, 274] on div "[PERSON_NAME] [DATE] 10:23 Bonjour, La locataire me dit que le technciien lui a…" at bounding box center [160, 224] width 172 height 215
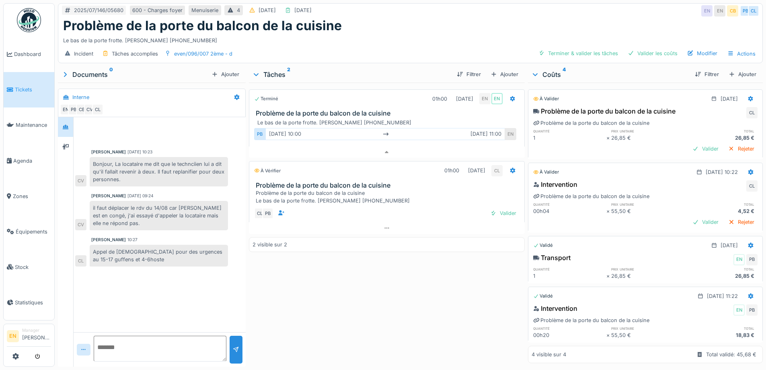
click at [494, 33] on div "Le bas de la porte frotte. [PERSON_NAME] [PHONE_NUMBER]" at bounding box center [410, 38] width 695 height 11
click at [607, 18] on div "Problème de la porte du balcon de la cuisine" at bounding box center [410, 25] width 695 height 15
click at [482, 25] on div "Problème de la porte du balcon de la cuisine" at bounding box center [410, 25] width 695 height 15
click at [383, 313] on div "Terminé 01h00 [DATE] EN EN Problème de la porte du balcon de la cuisine Le bas …" at bounding box center [387, 222] width 276 height 281
click at [483, 11] on div "2025/07/146/05680 600 - Charges foyer Menuiserie 4 [DATE] [DATE] EN EN CB PB CL" at bounding box center [410, 11] width 704 height 14
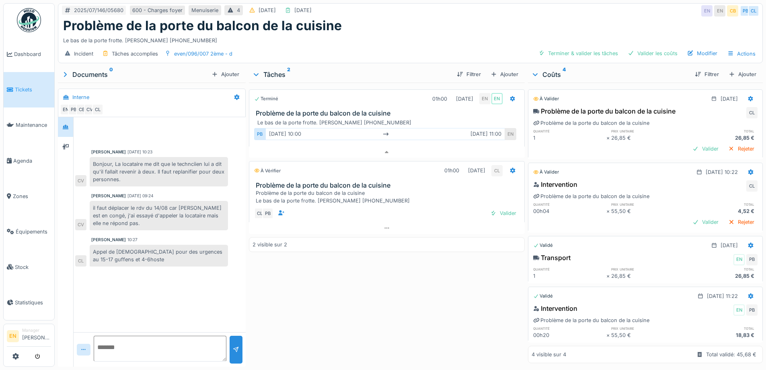
click at [427, 33] on div "Le bas de la porte frotte. [PERSON_NAME] [PHONE_NUMBER]" at bounding box center [410, 38] width 695 height 11
click at [311, 304] on div "Terminé 01h00 [DATE] EN EN Problème de la porte du balcon de la cuisine Le bas …" at bounding box center [387, 222] width 276 height 281
click at [499, 26] on div "Problème de la porte du balcon de la cuisine" at bounding box center [410, 25] width 695 height 15
click at [315, 298] on div "Terminé 01h00 [DATE] EN EN Problème de la porte du balcon de la cuisine Le bas …" at bounding box center [387, 222] width 276 height 281
click at [323, 297] on div "Terminé 01h00 [DATE] EN EN Problème de la porte du balcon de la cuisine Le bas …" at bounding box center [387, 222] width 276 height 281
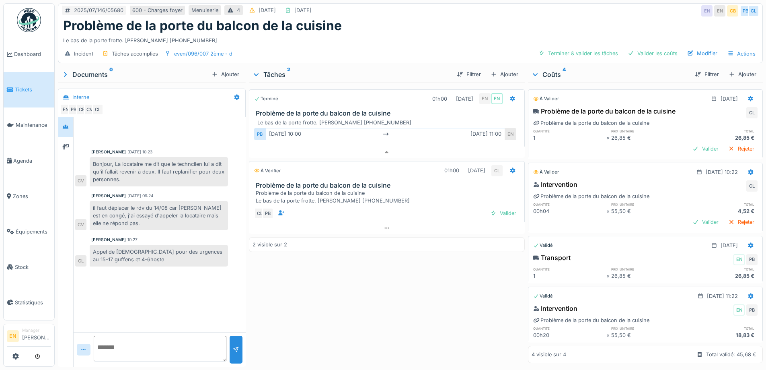
click at [506, 23] on div "Problème de la porte du balcon de la cuisine" at bounding box center [410, 25] width 695 height 15
click at [293, 333] on div "Terminé 01h00 22/07/2025 EN EN Problème de la porte du balcon de la cuisine Le …" at bounding box center [387, 222] width 276 height 281
click at [294, 325] on div "Terminé 01h00 22/07/2025 EN EN Problème de la porte du balcon de la cuisine Le …" at bounding box center [387, 222] width 276 height 281
click at [294, 288] on div "Terminé 01h00 22/07/2025 EN EN Problème de la porte du balcon de la cuisine Le …" at bounding box center [387, 222] width 276 height 281
click at [293, 284] on div "Terminé 01h00 22/07/2025 EN EN Problème de la porte du balcon de la cuisine Le …" at bounding box center [387, 222] width 276 height 281
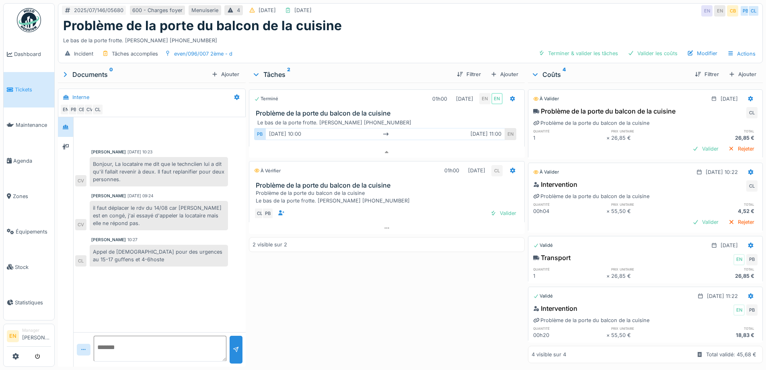
click at [390, 279] on div "Terminé 01h00 22/07/2025 EN EN Problème de la porte du balcon de la cuisine Le …" at bounding box center [387, 222] width 276 height 281
click at [506, 209] on div "Valider" at bounding box center [503, 213] width 33 height 11
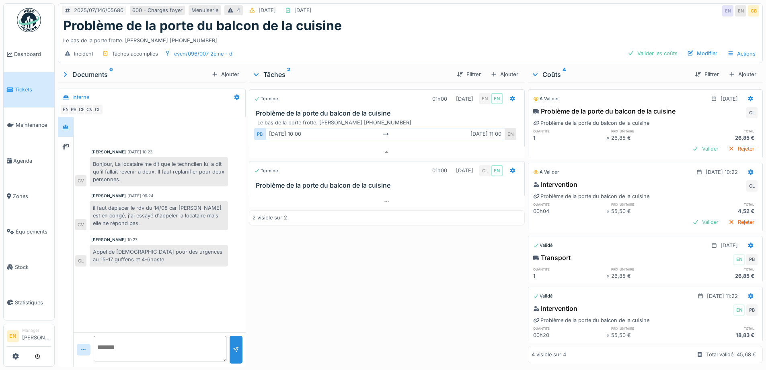
drag, startPoint x: 427, startPoint y: 259, endPoint x: 432, endPoint y: 254, distance: 7.1
click at [432, 254] on div "Terminé 01h00 22/07/2025 EN EN Problème de la porte du balcon de la cuisine Le …" at bounding box center [387, 222] width 276 height 281
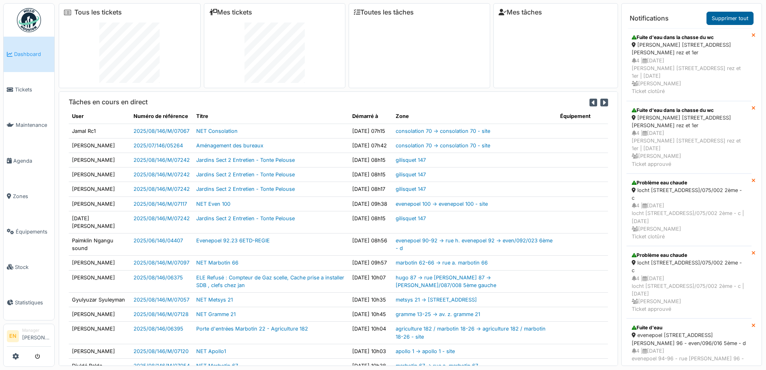
click at [726, 16] on link "Supprimer tout" at bounding box center [730, 18] width 47 height 13
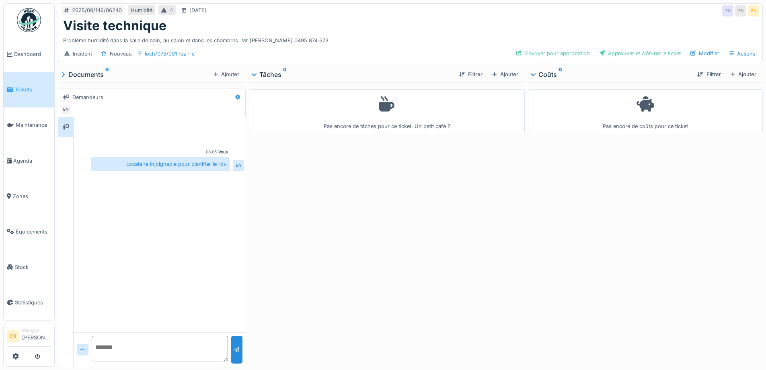
drag, startPoint x: 403, startPoint y: 228, endPoint x: 519, endPoint y: 142, distance: 144.6
click at [404, 227] on div "Pas encore de tâches pour ce ticket. Un petit café ?" at bounding box center [387, 222] width 276 height 281
click at [613, 20] on div "Visite technique" at bounding box center [410, 25] width 695 height 15
click at [410, 262] on div "Pas encore de tâches pour ce ticket. Un petit café ?" at bounding box center [387, 222] width 276 height 281
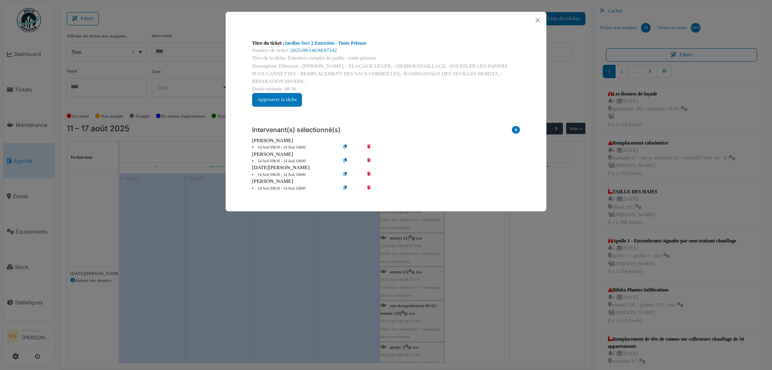
scroll to position [3419, 0]
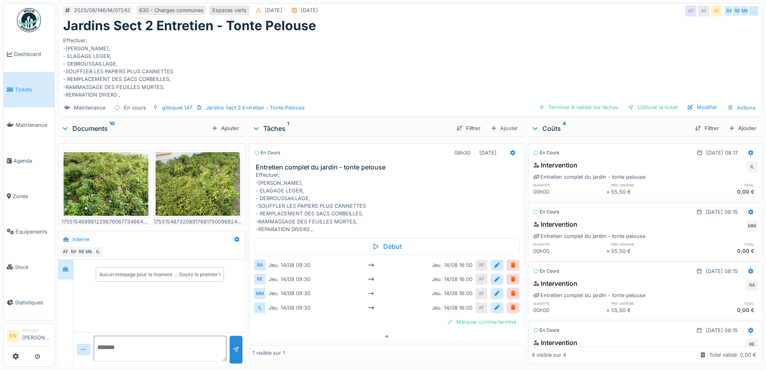
scroll to position [381, 0]
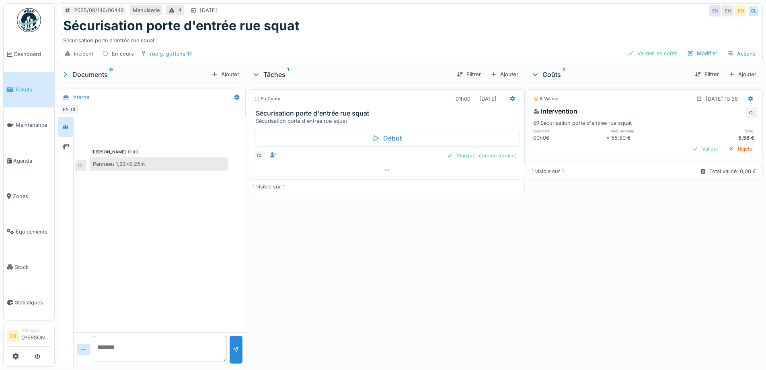
click at [414, 240] on div "En cours 01h00 [DATE] Sécurisation porte d'entrée rue squat Sécurisation porte …" at bounding box center [387, 222] width 276 height 281
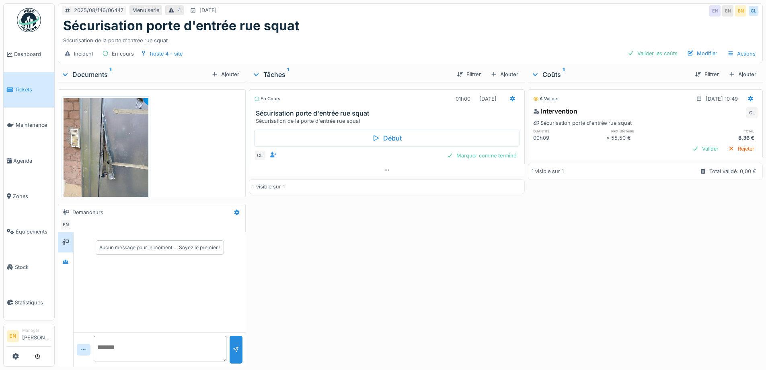
click at [334, 43] on div "Sécurisation de la porte d'entrée rue squat" at bounding box center [410, 38] width 695 height 11
click at [381, 268] on div "En cours 01h00 14/08/2025 Sécurisation porte d'entrée rue squat Sécurisation de…" at bounding box center [387, 222] width 276 height 281
click at [452, 285] on div "En cours 01h00 14/08/2025 Sécurisation porte d'entrée rue squat Sécurisation de…" at bounding box center [387, 222] width 276 height 281
click at [534, 33] on div "Sécurisation porte d'entrée rue squat" at bounding box center [410, 25] width 695 height 15
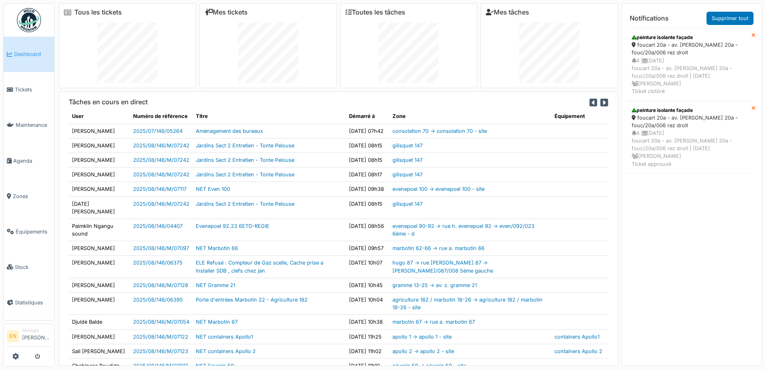
drag, startPoint x: 736, startPoint y: 16, endPoint x: 705, endPoint y: 27, distance: 33.1
click at [736, 16] on link "Supprimer tout" at bounding box center [730, 18] width 47 height 13
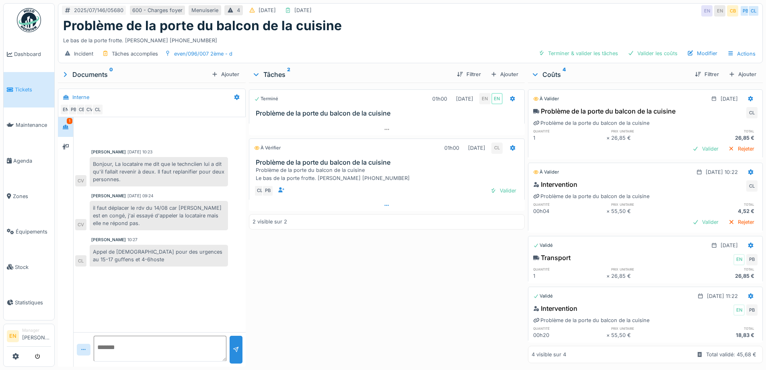
scroll to position [6, 0]
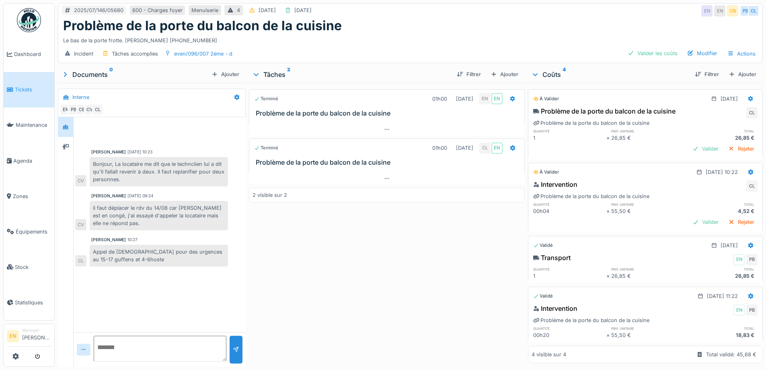
click at [476, 25] on div "Problème de la porte du balcon de la cuisine" at bounding box center [410, 25] width 695 height 15
click at [413, 28] on div "Problème de la porte du balcon de la cuisine" at bounding box center [410, 25] width 695 height 15
click at [26, 25] on img at bounding box center [29, 20] width 24 height 24
